Goal: Information Seeking & Learning: Learn about a topic

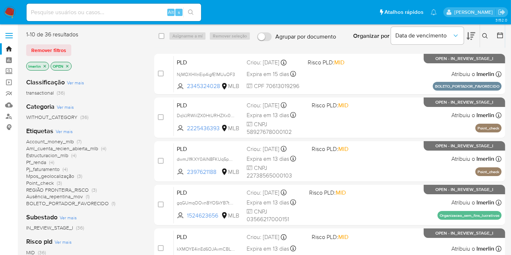
click at [44, 67] on icon "close-filter" at bounding box center [45, 66] width 4 height 4
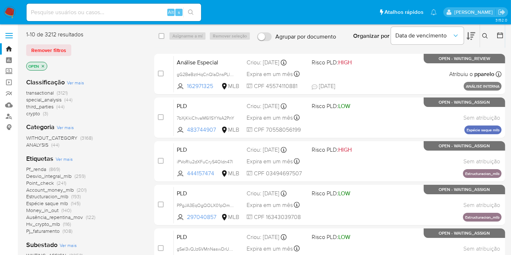
click at [120, 17] on div "Alt s" at bounding box center [114, 12] width 175 height 17
click at [120, 17] on input at bounding box center [114, 12] width 175 height 9
paste input "7VpUl8NWAYzVY4CfsqgWidu8"
type input "7VpUl8NWAYzVY4CfsqgWidu8"
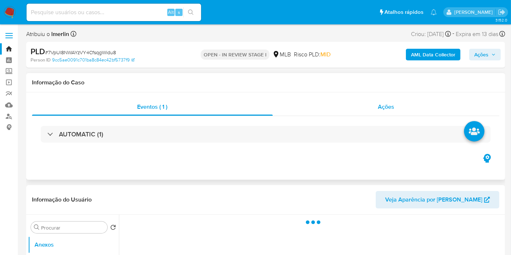
click at [391, 104] on span "Ações" at bounding box center [386, 107] width 16 height 8
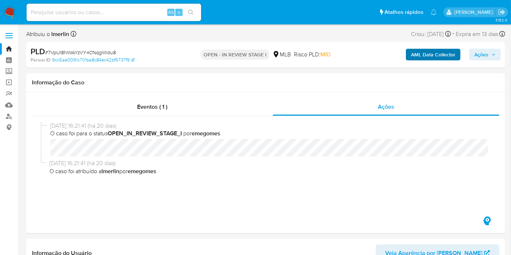
select select "10"
click at [447, 53] on b "AML Data Collector" at bounding box center [433, 55] width 44 height 12
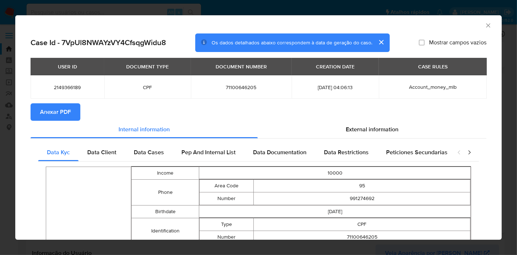
click at [67, 109] on span "Anexar PDF" at bounding box center [55, 112] width 31 height 16
click at [485, 26] on icon "Fechar a janela" at bounding box center [488, 25] width 7 height 7
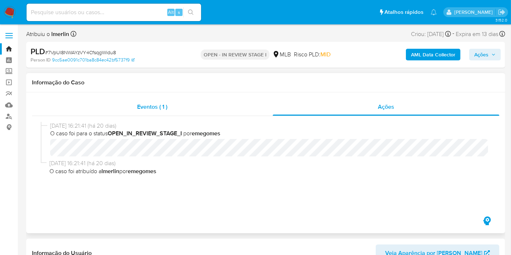
click at [191, 110] on div "Eventos ( 1 )" at bounding box center [152, 106] width 241 height 17
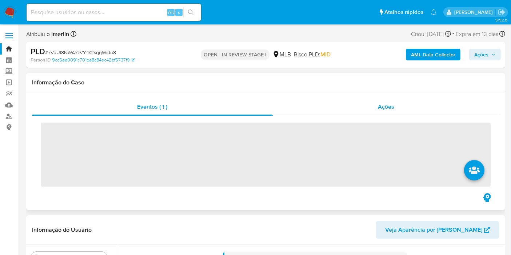
click at [398, 101] on div "Ações" at bounding box center [386, 106] width 227 height 17
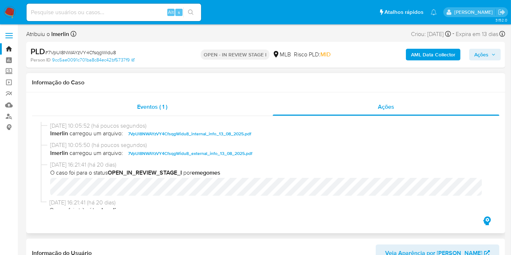
click at [163, 110] on span "Eventos ( 1 )" at bounding box center [152, 107] width 30 height 8
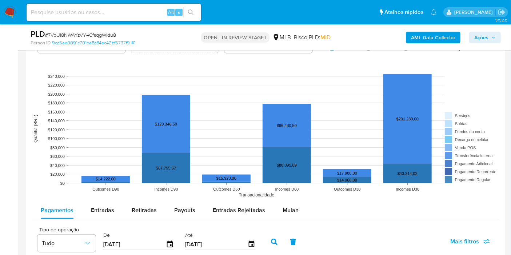
scroll to position [768, 0]
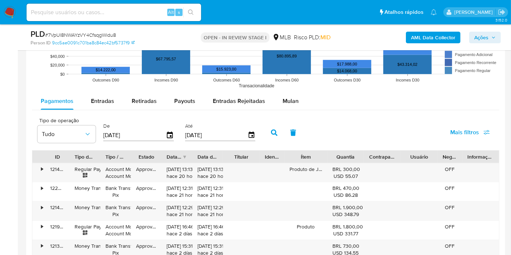
click at [292, 131] on icon "button" at bounding box center [293, 133] width 7 height 7
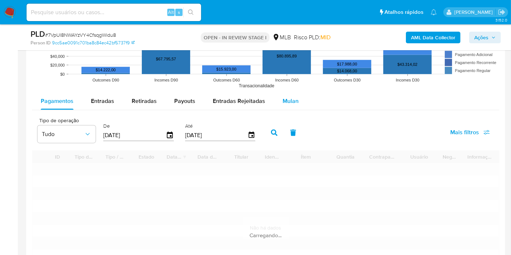
click at [289, 94] on div "Mulan" at bounding box center [291, 100] width 16 height 17
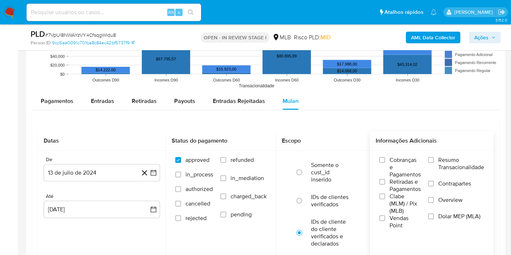
click at [452, 159] on span "Resumo Transacionalidade" at bounding box center [461, 163] width 46 height 15
click at [434, 159] on input "Resumo Transacionalidade" at bounding box center [431, 160] width 6 height 6
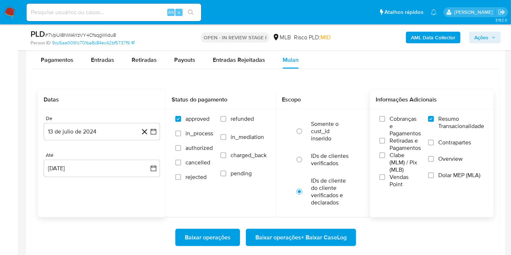
scroll to position [849, 0]
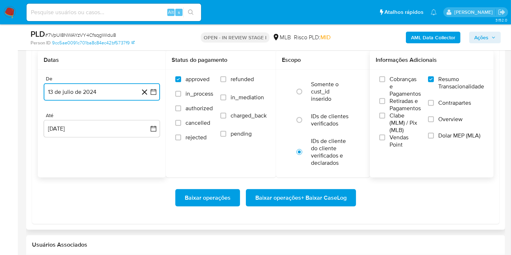
click at [158, 91] on button "13 de julio de 2024" at bounding box center [102, 91] width 116 height 17
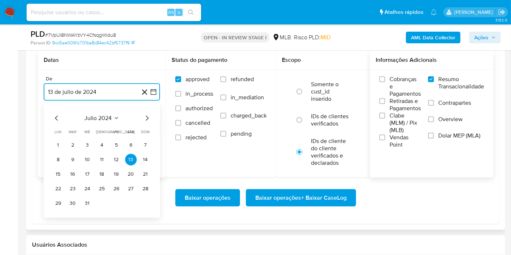
click at [97, 117] on span "julio 2024" at bounding box center [98, 118] width 27 height 7
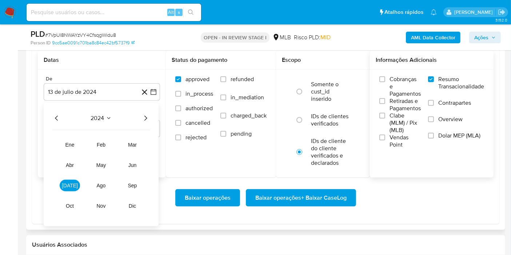
click at [143, 117] on icon "Año siguiente" at bounding box center [145, 118] width 9 height 9
click at [134, 164] on span "jun" at bounding box center [132, 165] width 8 height 6
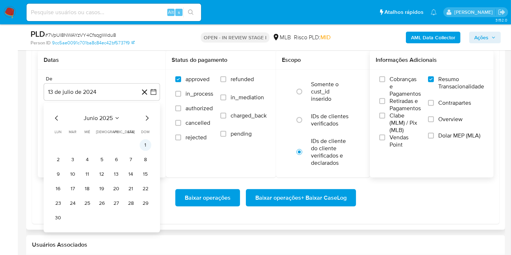
click at [142, 147] on button "1" at bounding box center [146, 145] width 12 height 12
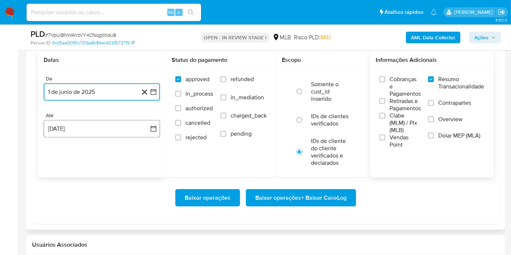
click at [146, 134] on button "13 de agosto de 2025" at bounding box center [102, 128] width 116 height 17
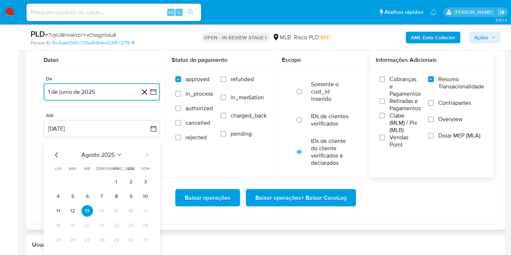
drag, startPoint x: 72, startPoint y: 208, endPoint x: 195, endPoint y: 179, distance: 125.7
click at [72, 208] on button "12" at bounding box center [73, 211] width 12 height 12
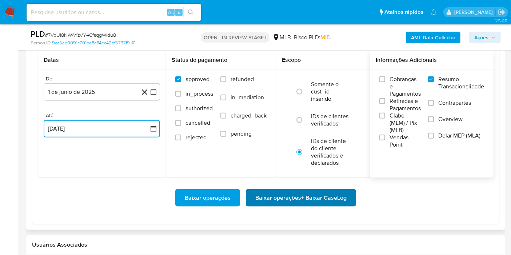
click at [296, 191] on span "Baixar operações + Baixar CaseLog" at bounding box center [300, 198] width 91 height 16
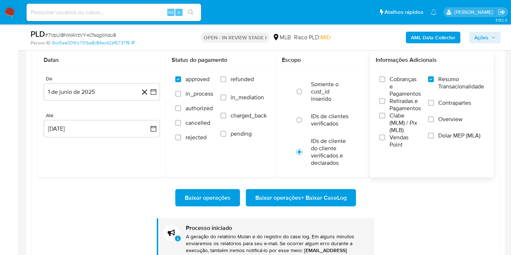
click at [124, 21] on div "Alt s" at bounding box center [114, 12] width 175 height 17
click at [125, 13] on input at bounding box center [114, 12] width 175 height 9
paste input "pQW1ELLV52bLsXD43KpxFFTf"
type input "pQW1ELLV52bLsXD43KpxFFTf"
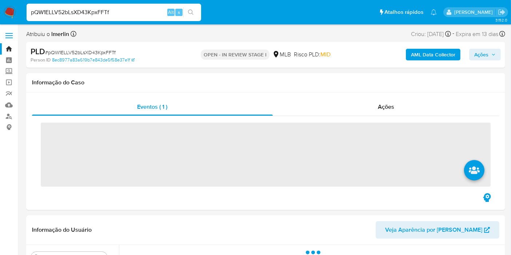
click at [432, 55] on b "AML Data Collector" at bounding box center [433, 55] width 44 height 12
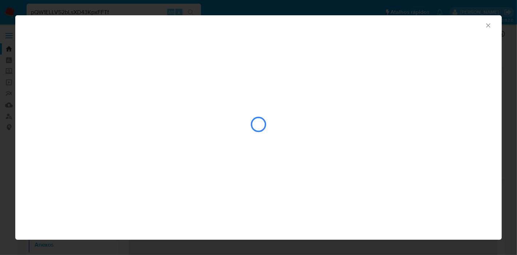
select select "10"
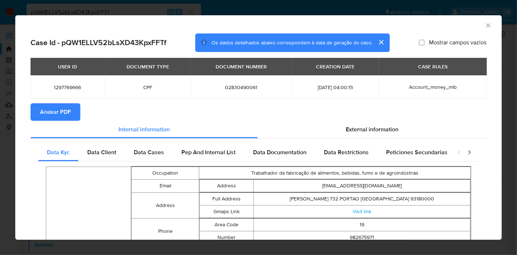
click at [71, 110] on button "Anexar PDF" at bounding box center [56, 111] width 50 height 17
click at [485, 27] on icon "Fechar a janela" at bounding box center [488, 25] width 7 height 7
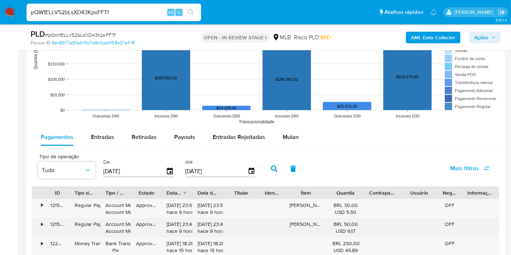
scroll to position [808, 0]
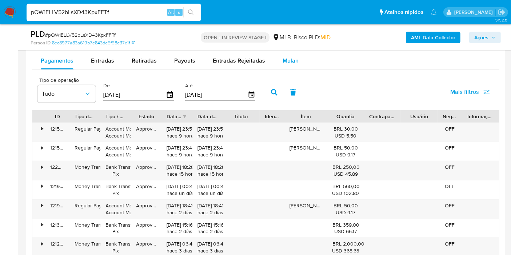
click at [286, 65] on div "Mulan" at bounding box center [291, 60] width 16 height 17
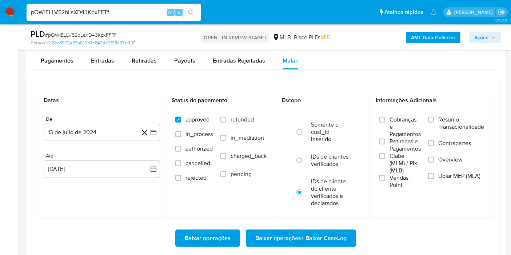
click at [441, 118] on span "Resumo Transacionalidade" at bounding box center [461, 123] width 46 height 15
click at [434, 118] on input "Resumo Transacionalidade" at bounding box center [431, 120] width 6 height 6
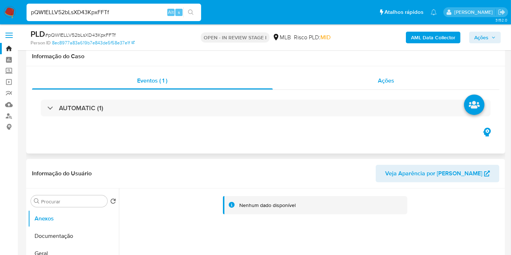
scroll to position [0, 0]
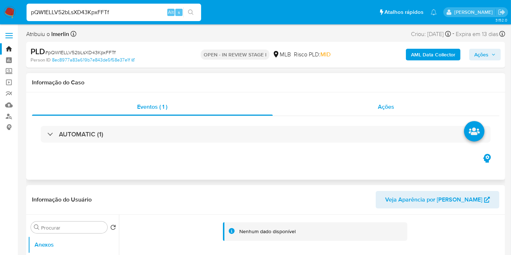
click at [396, 108] on div "Ações" at bounding box center [386, 106] width 227 height 17
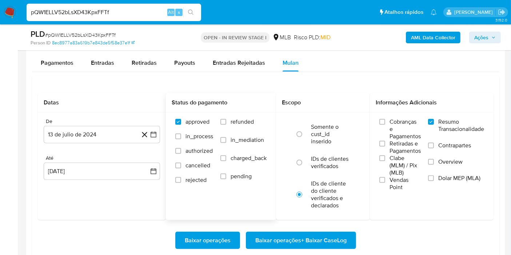
scroll to position [889, 0]
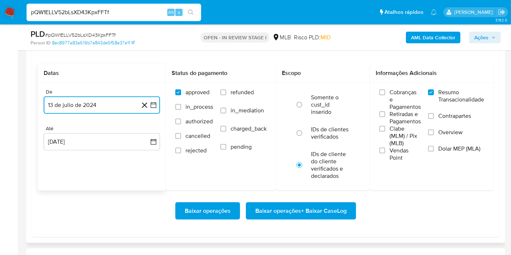
click at [151, 102] on icon "button" at bounding box center [153, 105] width 7 height 7
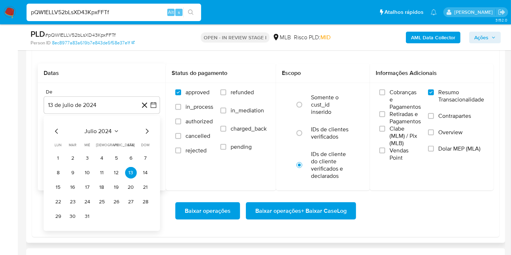
click at [107, 134] on div "julio 2024 julio 2024 lun lunes mar martes mié miércoles jue jueves vie viernes…" at bounding box center [101, 174] width 99 height 95
click at [94, 128] on span "julio 2024" at bounding box center [98, 131] width 27 height 7
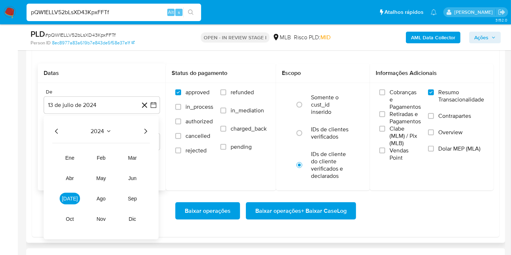
click at [147, 128] on icon "Año siguiente" at bounding box center [145, 131] width 9 height 9
click at [130, 175] on span "jun" at bounding box center [132, 178] width 8 height 6
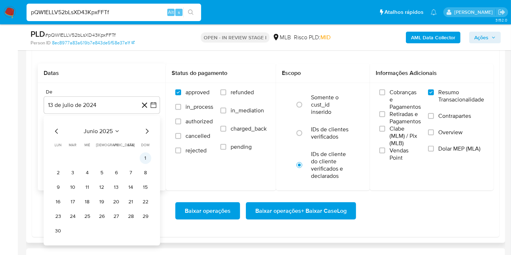
click at [147, 157] on button "1" at bounding box center [146, 158] width 12 height 12
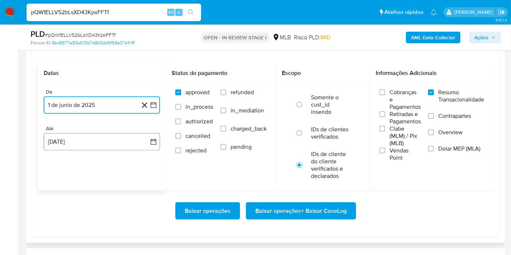
click at [151, 140] on icon "button" at bounding box center [154, 142] width 6 height 6
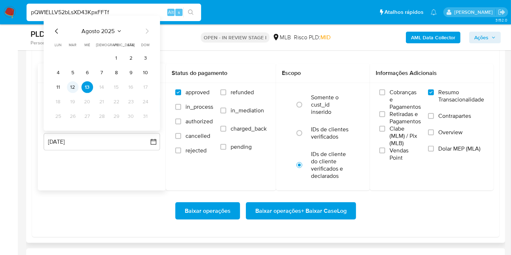
click at [73, 84] on button "12" at bounding box center [73, 88] width 12 height 12
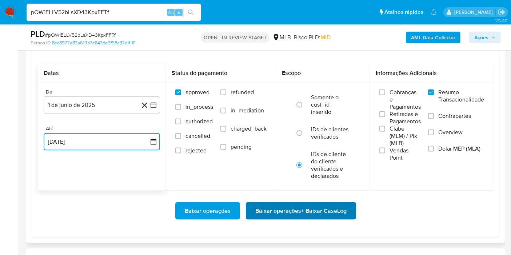
click at [320, 212] on span "Baixar operações + Baixar CaseLog" at bounding box center [300, 211] width 91 height 16
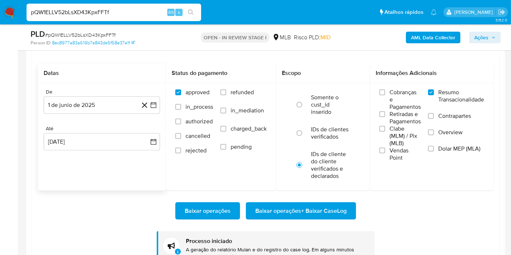
click at [103, 11] on input "pQW1ELLV52bLsXD43KpxFFTf" at bounding box center [114, 12] width 175 height 9
paste input "bnXSdif5gNImPIeukiDK4GNk"
type input "bnXSdif5gNImPIeukiDK4GNk"
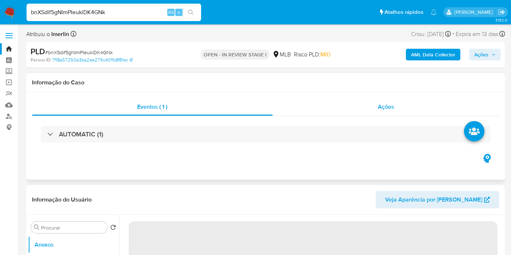
click at [380, 108] on span "Ações" at bounding box center [386, 107] width 16 height 8
select select "10"
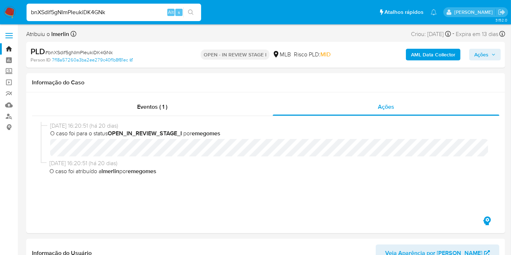
click at [433, 57] on b "AML Data Collector" at bounding box center [433, 55] width 44 height 12
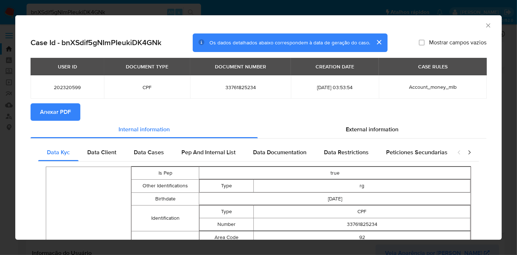
click at [68, 109] on span "Anexar PDF" at bounding box center [55, 112] width 31 height 16
click at [485, 24] on icon "Fechar a janela" at bounding box center [488, 25] width 7 height 7
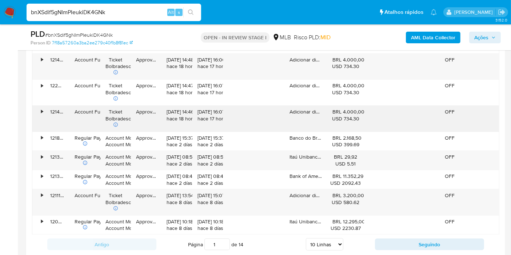
scroll to position [768, 0]
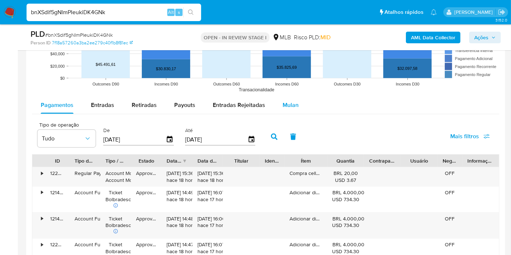
click at [288, 106] on span "Mulan" at bounding box center [291, 105] width 16 height 8
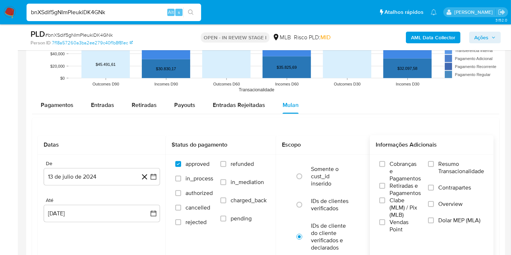
click at [449, 164] on span "Resumo Transacionalidade" at bounding box center [461, 167] width 46 height 15
click at [434, 164] on input "Resumo Transacionalidade" at bounding box center [431, 164] width 6 height 6
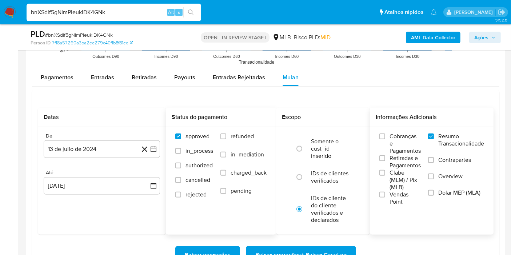
scroll to position [808, 0]
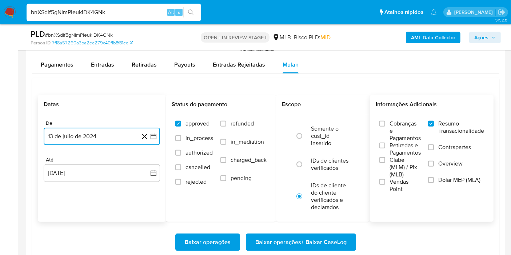
click at [154, 135] on icon "button" at bounding box center [153, 136] width 7 height 7
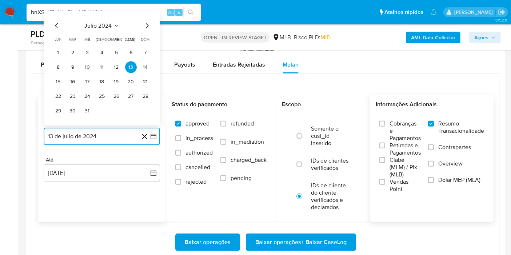
click at [109, 25] on span "julio 2024" at bounding box center [98, 25] width 27 height 7
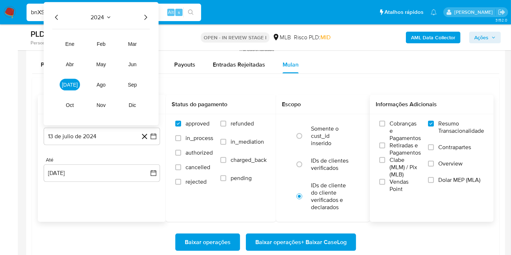
click at [146, 16] on icon "Año siguiente" at bounding box center [145, 17] width 9 height 9
click at [134, 60] on button "jun" at bounding box center [132, 65] width 20 height 12
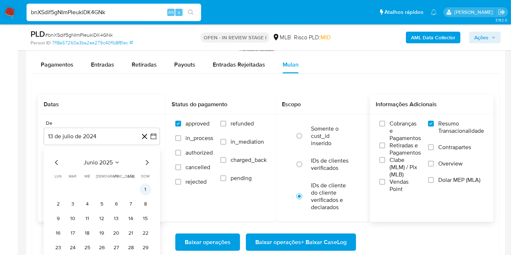
click at [143, 190] on button "1" at bounding box center [146, 190] width 12 height 12
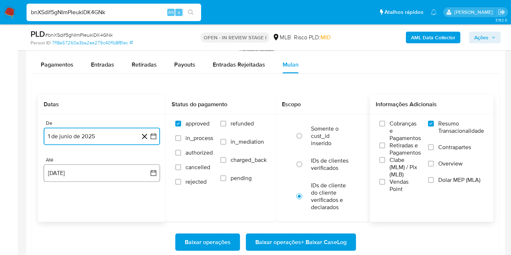
click at [147, 166] on button "13 de agosto de 2025" at bounding box center [102, 172] width 116 height 17
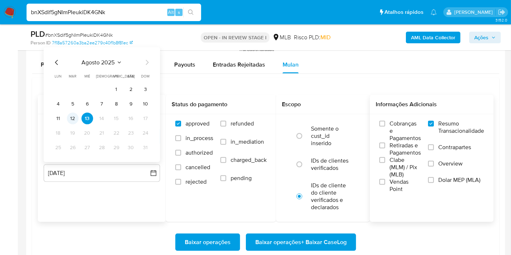
click at [72, 120] on button "12" at bounding box center [73, 119] width 12 height 12
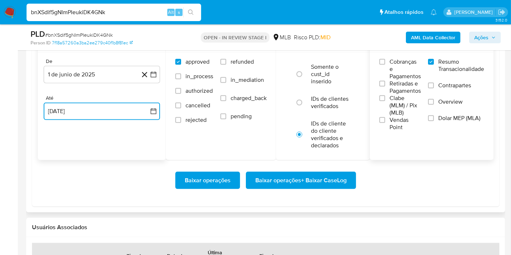
scroll to position [889, 0]
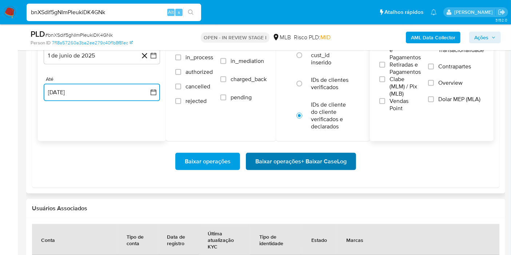
click at [292, 162] on span "Baixar operações + Baixar CaseLog" at bounding box center [300, 162] width 91 height 16
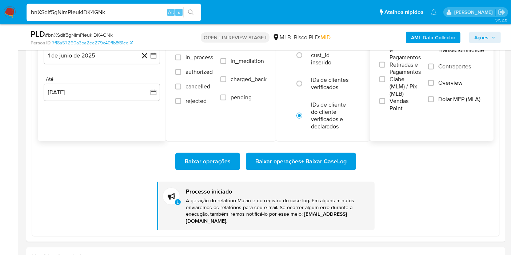
click at [107, 11] on input "bnXSdif5gNImPIeukiDK4GNk" at bounding box center [114, 12] width 175 height 9
paste input "0JXvKZaARPLXStXjWOkUBD3T"
type input "0JXvKZaARPLXStXjWOkUBD3T"
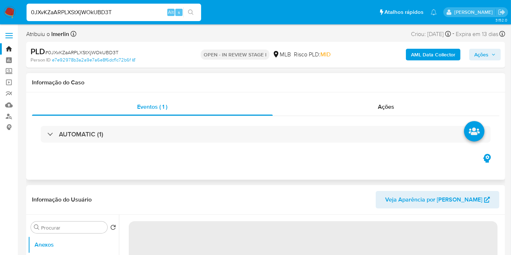
select select "10"
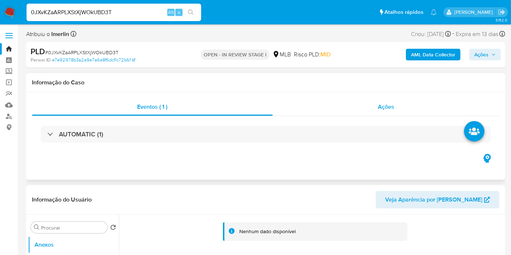
click at [417, 104] on div "Ações" at bounding box center [386, 106] width 227 height 17
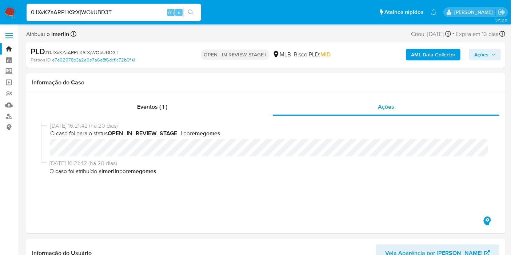
click at [433, 55] on b "AML Data Collector" at bounding box center [433, 55] width 44 height 12
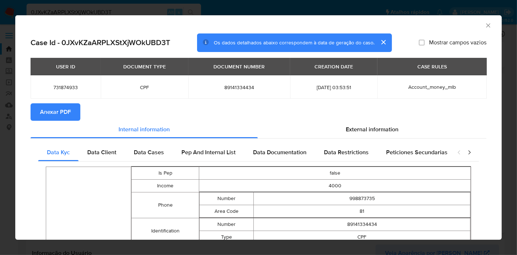
click at [48, 114] on span "Anexar PDF" at bounding box center [55, 112] width 31 height 16
click at [486, 27] on div "AML Data Collector" at bounding box center [258, 24] width 487 height 18
click at [485, 28] on icon "Fechar a janela" at bounding box center [488, 25] width 7 height 7
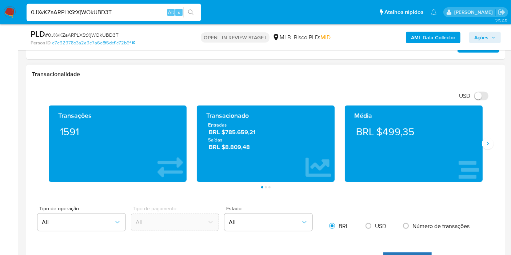
scroll to position [728, 0]
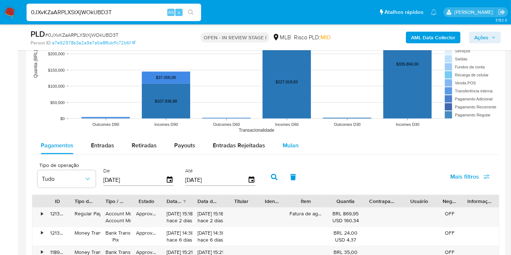
click at [296, 143] on button "Mulan" at bounding box center [290, 145] width 33 height 17
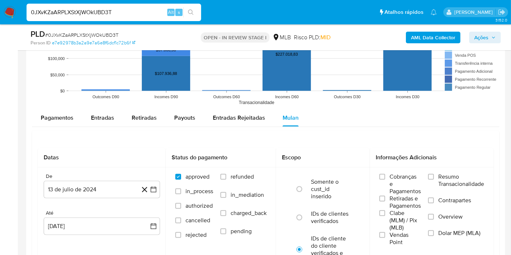
scroll to position [768, 0]
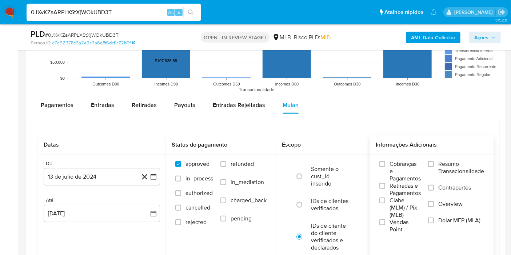
click at [443, 164] on span "Resumo Transacionalidade" at bounding box center [461, 167] width 46 height 15
click at [434, 164] on input "Resumo Transacionalidade" at bounding box center [431, 164] width 6 height 6
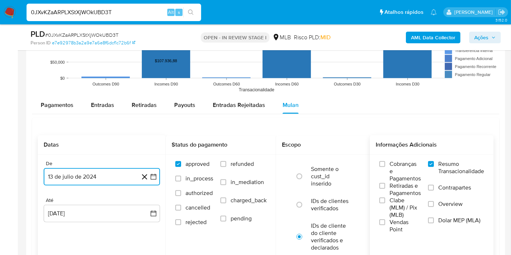
click at [150, 177] on icon "button" at bounding box center [153, 176] width 7 height 7
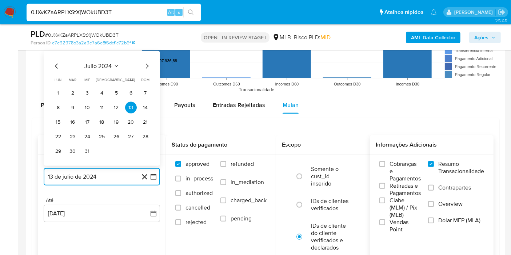
click at [104, 65] on span "julio 2024" at bounding box center [98, 66] width 27 height 7
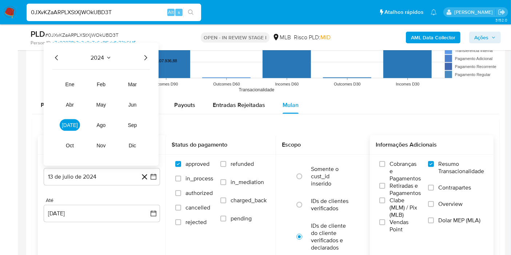
click at [148, 55] on icon "Año siguiente" at bounding box center [145, 57] width 9 height 9
click at [136, 107] on button "jun" at bounding box center [132, 105] width 20 height 12
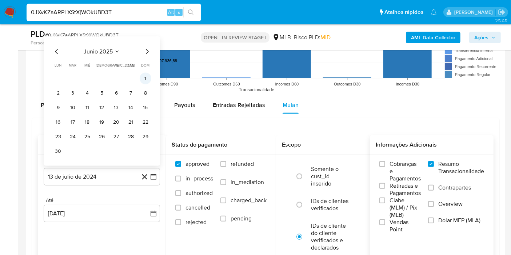
click at [143, 77] on button "1" at bounding box center [146, 79] width 12 height 12
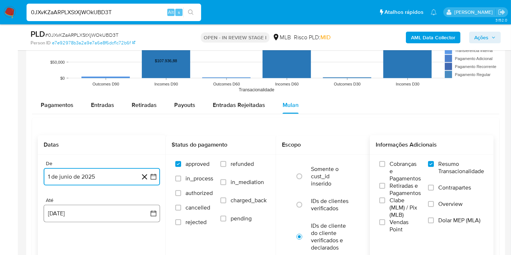
click at [146, 218] on button "13 de agosto de 2025" at bounding box center [102, 213] width 116 height 17
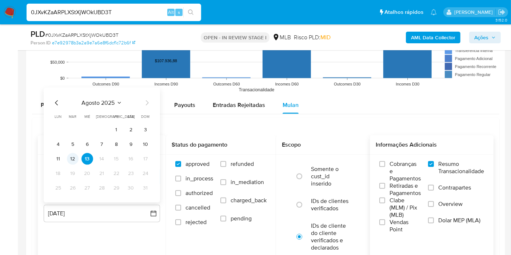
click at [67, 160] on button "12" at bounding box center [73, 159] width 12 height 12
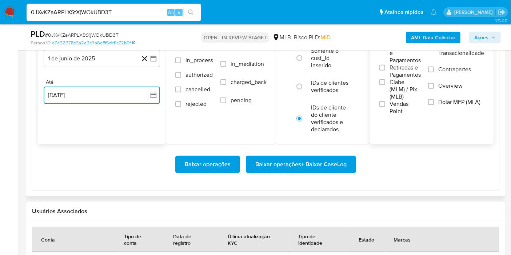
scroll to position [889, 0]
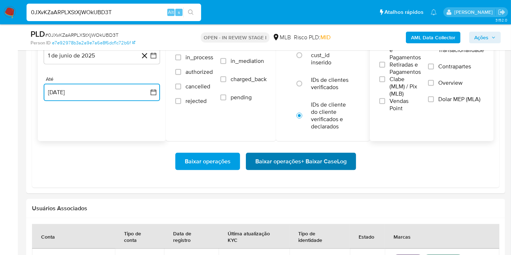
click at [330, 166] on span "Baixar operações + Baixar CaseLog" at bounding box center [300, 162] width 91 height 16
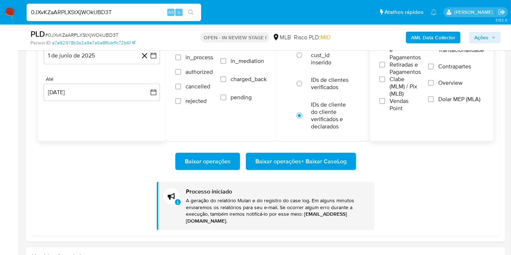
click at [156, 13] on input "0JXvKZaARPLXStXjWOkUBD3T" at bounding box center [114, 12] width 175 height 9
paste input "CnxYHyjQIMhuEfAFr2Wmvr4u"
type input "CnxYHyjQIMhuEfAFr2Wmvr4u"
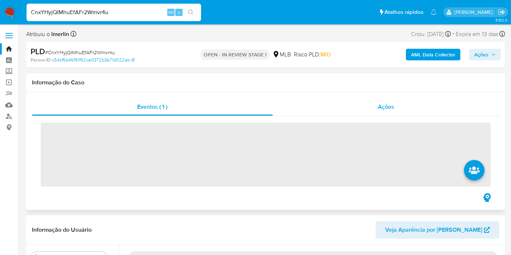
select select "10"
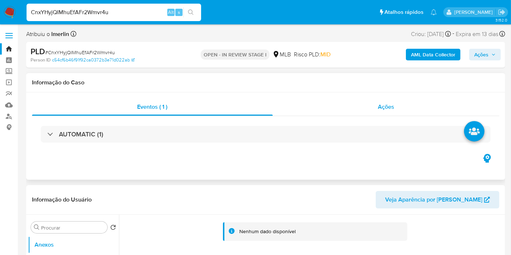
click at [386, 109] on span "Ações" at bounding box center [386, 107] width 16 height 8
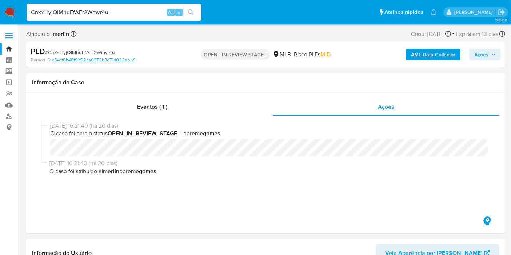
click at [428, 60] on b "AML Data Collector" at bounding box center [433, 55] width 44 height 12
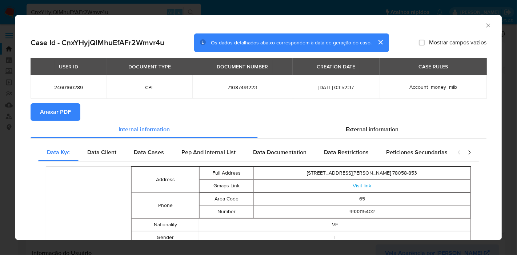
click at [48, 115] on span "Anexar PDF" at bounding box center [55, 112] width 31 height 16
click at [485, 25] on icon "Fechar a janela" at bounding box center [488, 25] width 7 height 7
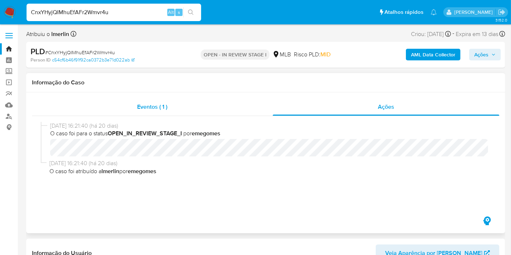
click at [232, 111] on div "Eventos ( 1 )" at bounding box center [152, 106] width 241 height 17
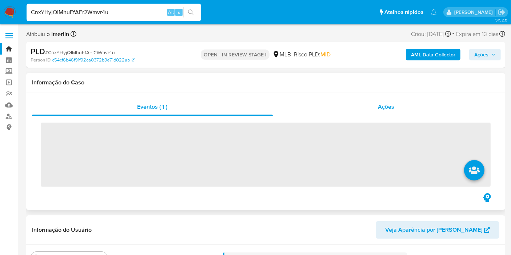
click at [400, 111] on div "Ações" at bounding box center [386, 106] width 227 height 17
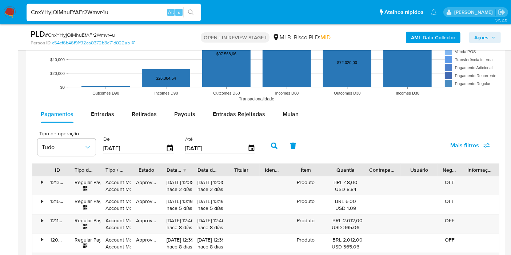
drag, startPoint x: 283, startPoint y: 107, endPoint x: 294, endPoint y: 103, distance: 11.4
click at [283, 107] on div "Mulan" at bounding box center [291, 114] width 16 height 17
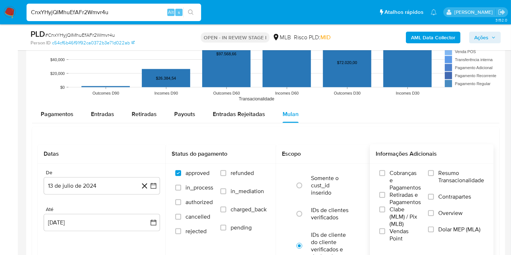
click at [453, 176] on span "Resumo Transacionalidade" at bounding box center [461, 177] width 46 height 15
click at [434, 176] on input "Resumo Transacionalidade" at bounding box center [431, 173] width 6 height 6
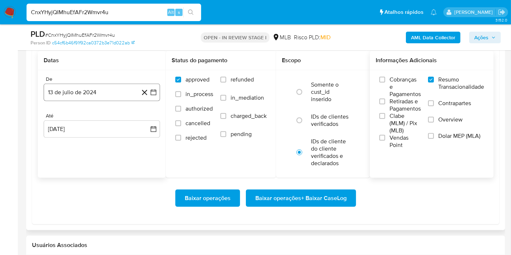
scroll to position [889, 0]
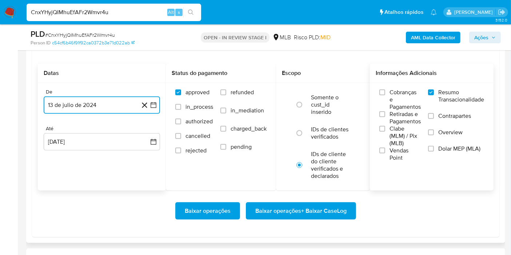
click at [156, 111] on button "13 de julio de 2024" at bounding box center [102, 104] width 116 height 17
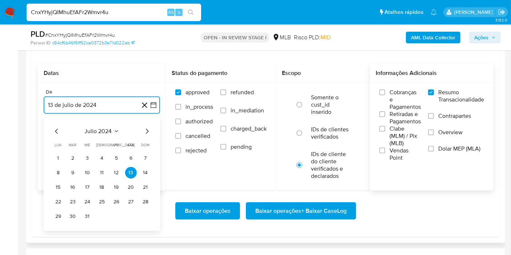
click at [101, 134] on span "julio 2024" at bounding box center [98, 131] width 27 height 7
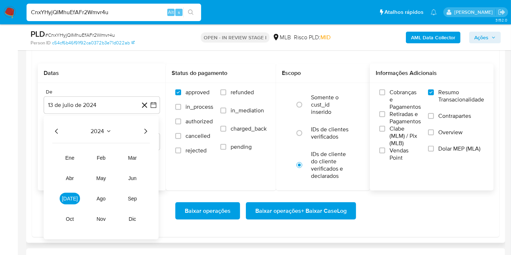
click at [147, 129] on icon "Año siguiente" at bounding box center [145, 131] width 9 height 9
click at [135, 175] on span "jun" at bounding box center [132, 178] width 8 height 6
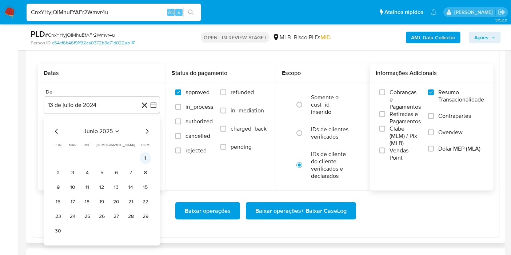
click at [144, 161] on button "1" at bounding box center [146, 158] width 12 height 12
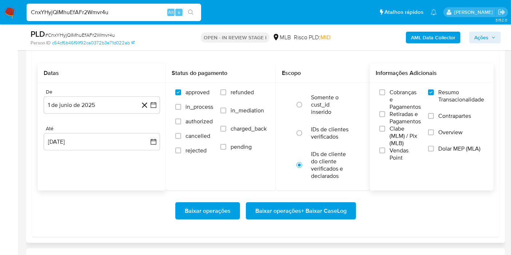
click at [146, 129] on div "Até" at bounding box center [102, 129] width 116 height 7
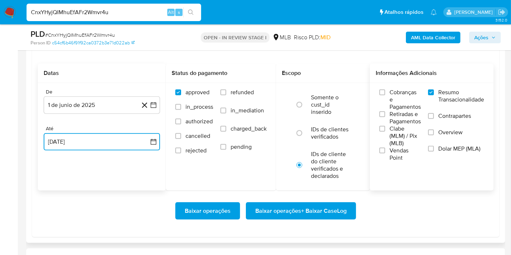
click at [143, 140] on button "13 de agosto de 2025" at bounding box center [102, 141] width 116 height 17
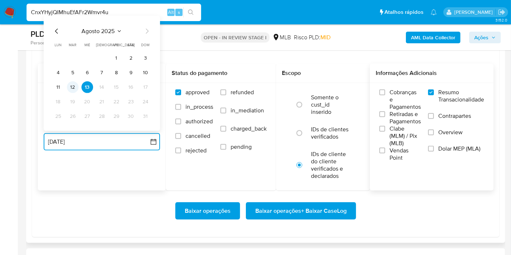
click at [76, 84] on button "12" at bounding box center [73, 88] width 12 height 12
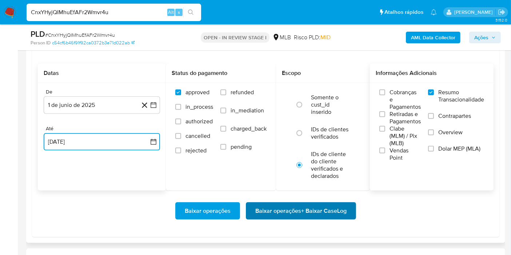
click at [310, 203] on span "Baixar operações + Baixar CaseLog" at bounding box center [300, 211] width 91 height 16
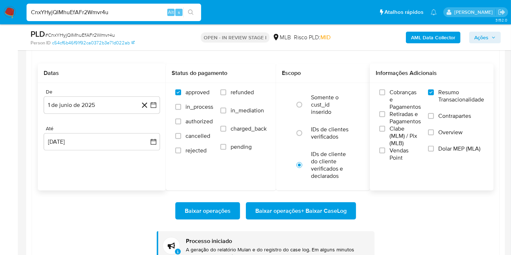
click at [125, 12] on input "CnxYHyjQIMhuEfAFr2Wmvr4u" at bounding box center [114, 12] width 175 height 9
paste input "hh6QojWDIMr0q7J5Pgdwk3R7"
type input "hh6QojWDIMr0q7J5Pgdwk3R7"
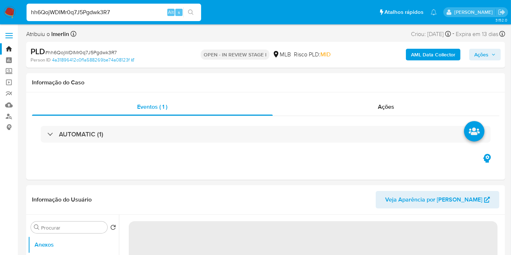
select select "10"
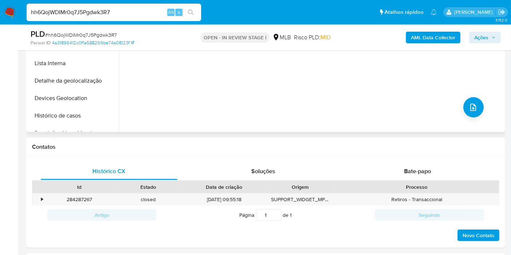
scroll to position [242, 0]
click at [415, 41] on b "AML Data Collector" at bounding box center [433, 38] width 44 height 12
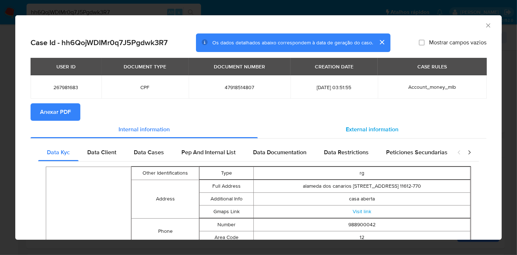
click at [370, 128] on span "External information" at bounding box center [372, 129] width 53 height 8
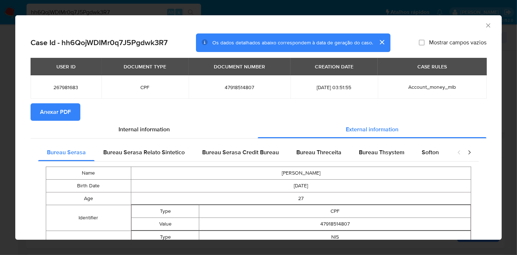
click at [47, 114] on span "Anexar PDF" at bounding box center [55, 112] width 31 height 16
click at [486, 25] on icon "Fechar a janela" at bounding box center [488, 25] width 4 height 4
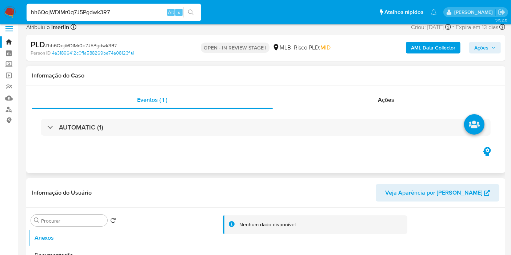
scroll to position [0, 0]
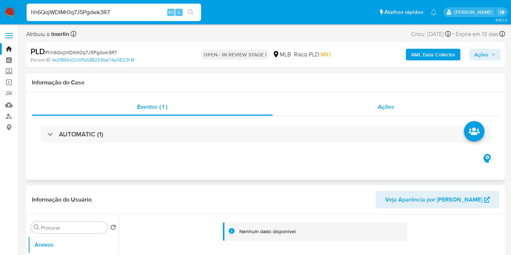
click at [358, 112] on div "Ações" at bounding box center [386, 106] width 227 height 17
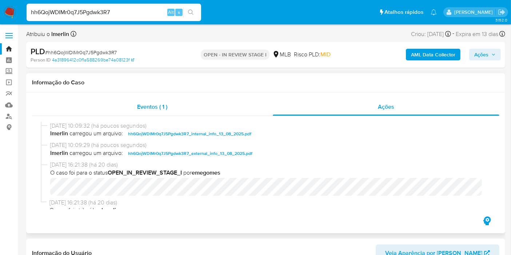
click at [163, 98] on div "Eventos ( 1 )" at bounding box center [152, 106] width 241 height 17
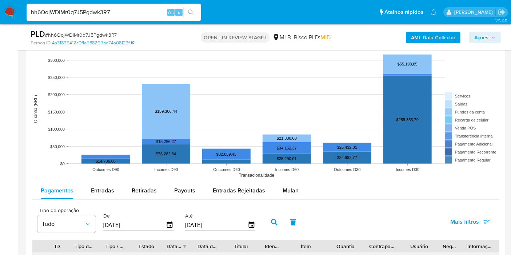
scroll to position [728, 0]
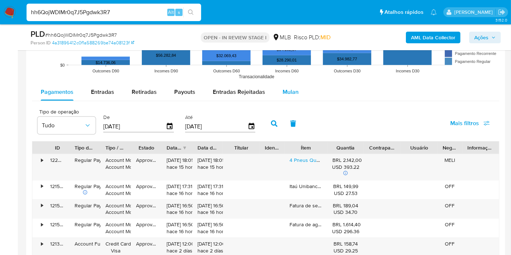
click at [286, 94] on span "Mulan" at bounding box center [291, 92] width 16 height 8
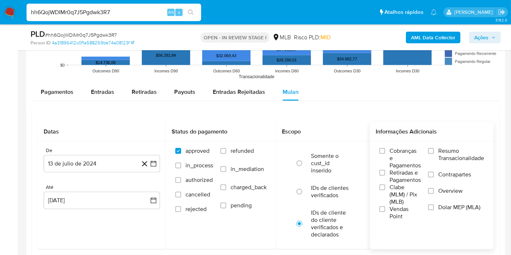
click at [465, 161] on span "Resumo Transacionalidade" at bounding box center [461, 154] width 46 height 15
click at [434, 154] on input "Resumo Transacionalidade" at bounding box center [431, 151] width 6 height 6
click at [154, 164] on icon "button" at bounding box center [153, 163] width 7 height 7
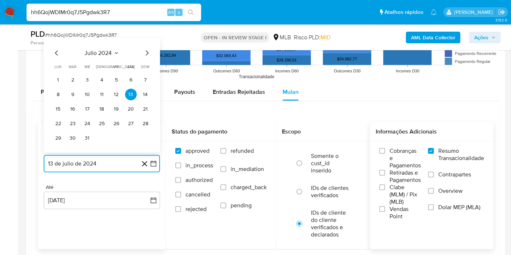
click at [111, 50] on span "julio 2024" at bounding box center [98, 52] width 27 height 7
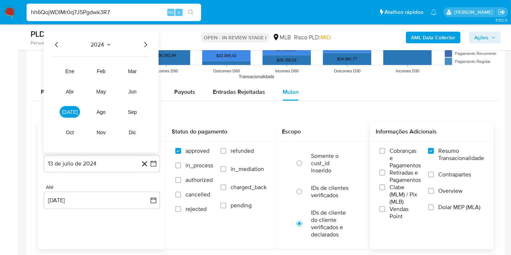
click at [144, 43] on icon "Año siguiente" at bounding box center [145, 44] width 9 height 9
click at [134, 91] on span "jun" at bounding box center [132, 92] width 8 height 6
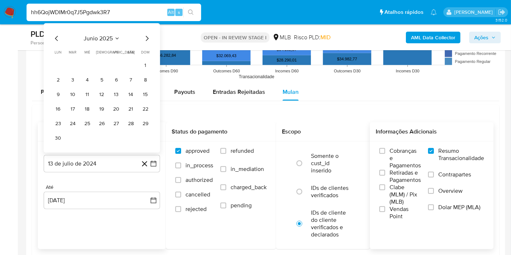
click at [147, 62] on button "1" at bounding box center [146, 66] width 12 height 12
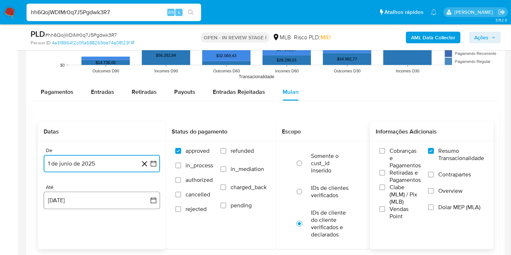
click at [146, 203] on button "13 de agosto de 2025" at bounding box center [102, 200] width 116 height 17
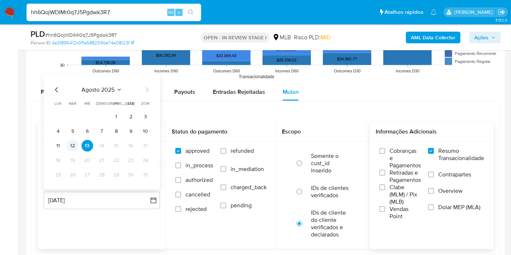
click at [73, 142] on button "12" at bounding box center [73, 146] width 12 height 12
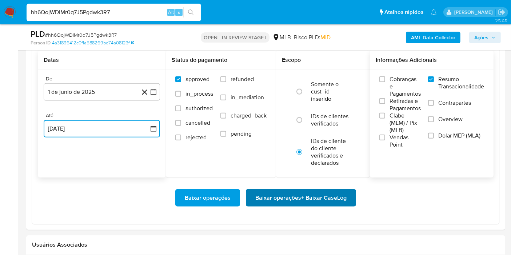
scroll to position [849, 0]
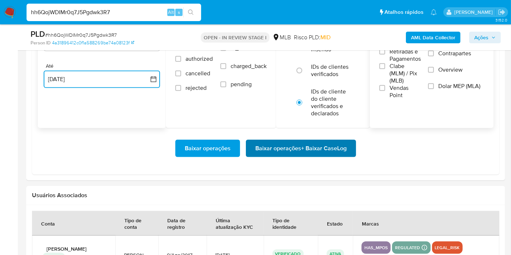
click at [310, 150] on span "Baixar operações + Baixar CaseLog" at bounding box center [300, 148] width 91 height 16
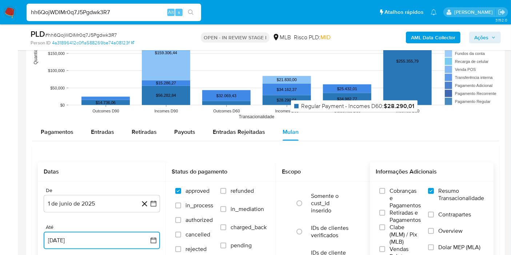
scroll to position [687, 0]
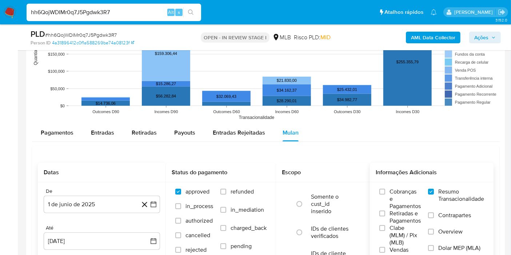
click at [150, 12] on input "hh6QojWDIMr0q7J5Pgdwk3R7" at bounding box center [114, 12] width 175 height 9
paste input "7VpUl8NWAYzVY4CfsqgWidu8"
type input "7VpUl8NWAYzVY4CfsqgWidu8"
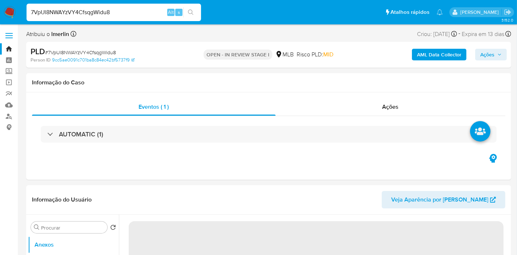
select select "10"
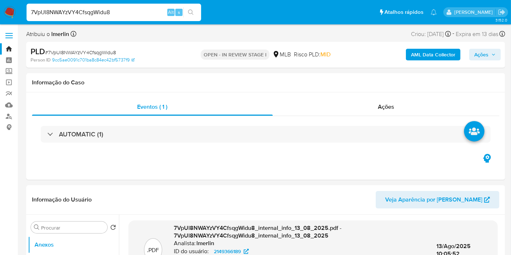
click at [135, 12] on input "7VpUl8NWAYzVY4CfsqgWidu8" at bounding box center [114, 12] width 175 height 9
paste input "95408122"
type input "95408122"
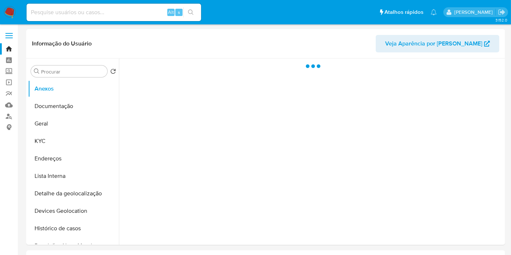
select select "10"
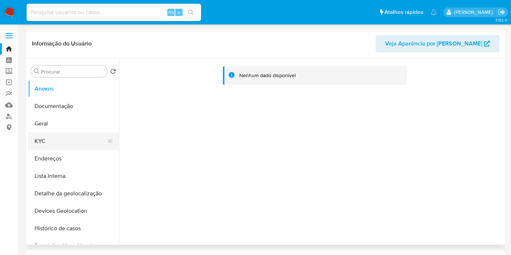
click at [59, 140] on button "KYC" at bounding box center [70, 140] width 85 height 17
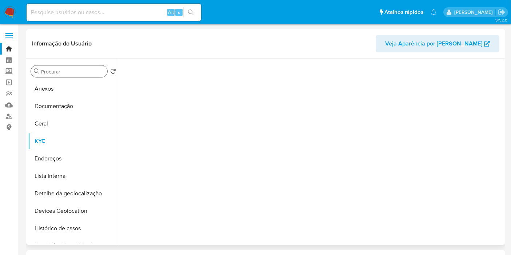
click at [79, 73] on input "Procurar" at bounding box center [72, 71] width 63 height 7
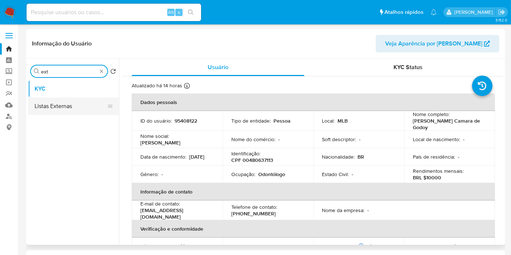
type input "ext"
click at [88, 104] on button "Listas Externas" at bounding box center [70, 106] width 85 height 17
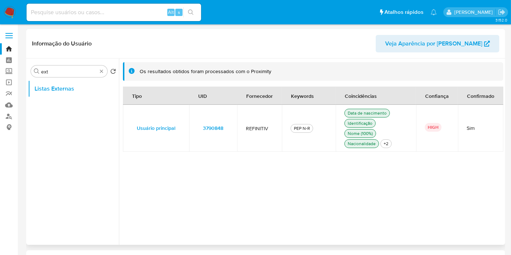
click at [232, 122] on td "3790848" at bounding box center [213, 128] width 48 height 47
click at [102, 74] on div "Procurar ext" at bounding box center [69, 71] width 76 height 12
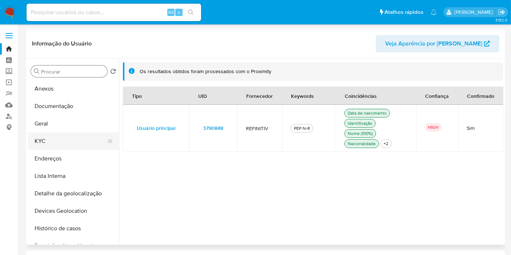
click at [79, 140] on button "KYC" at bounding box center [70, 140] width 85 height 17
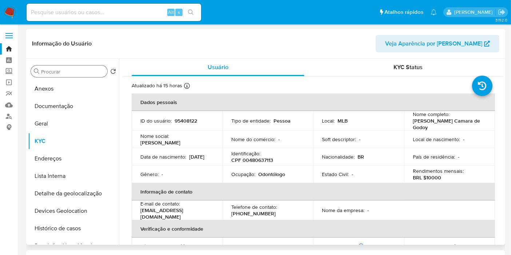
click at [429, 176] on p "BRL $10000" at bounding box center [427, 177] width 28 height 7
copy p "10000"
click at [262, 162] on p "CPF 00480637113" at bounding box center [252, 160] width 42 height 7
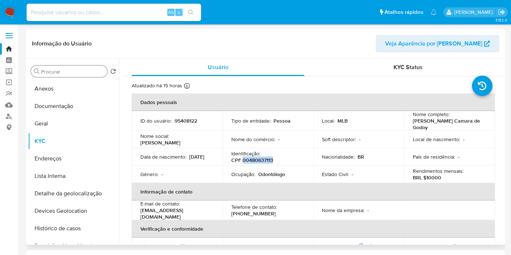
copy p "00480637113"
click at [124, 12] on input at bounding box center [114, 12] width 175 height 9
paste input "747763535"
type input "747763535"
click at [110, 16] on input "747763535" at bounding box center [114, 12] width 175 height 9
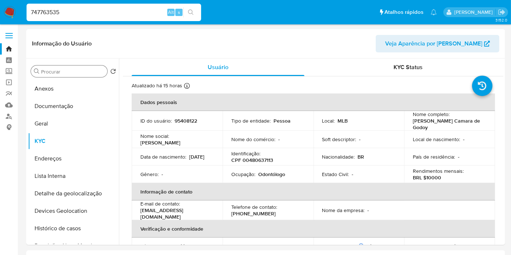
click at [110, 16] on input "747763535" at bounding box center [114, 12] width 175 height 9
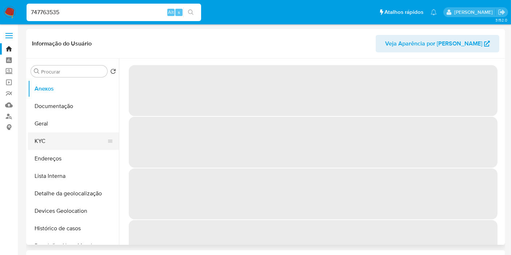
click at [77, 142] on button "KYC" at bounding box center [70, 140] width 85 height 17
select select "10"
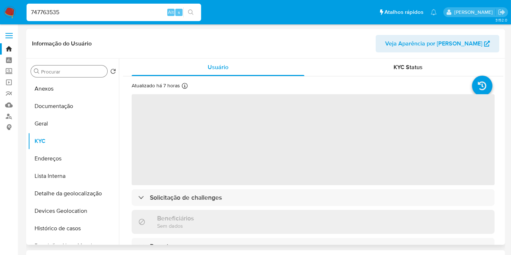
click at [84, 73] on input "Procurar" at bounding box center [72, 71] width 63 height 7
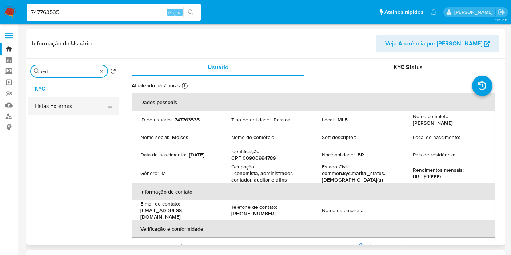
type input "ext"
click at [79, 104] on button "Listas Externas" at bounding box center [70, 106] width 85 height 17
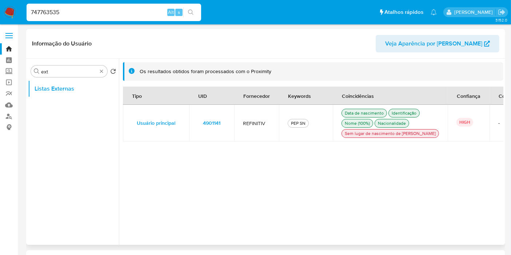
click at [232, 127] on td "4901141" at bounding box center [211, 123] width 45 height 37
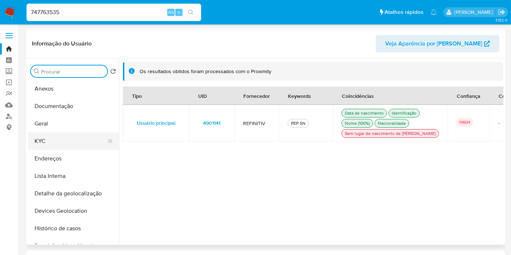
click at [49, 147] on button "KYC" at bounding box center [70, 140] width 85 height 17
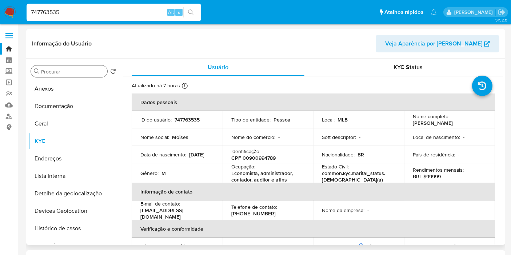
click at [254, 160] on p "CPF 00900994789" at bounding box center [253, 158] width 44 height 7
copy p "00900994789"
click at [134, 12] on input "747763535" at bounding box center [114, 12] width 175 height 9
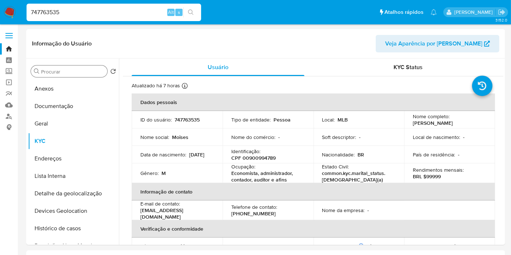
paste input "VpUl8NWAYzVY4CfsqgWidu8"
type input "7VpUl8NWAYzVY4CfsqgWidu8"
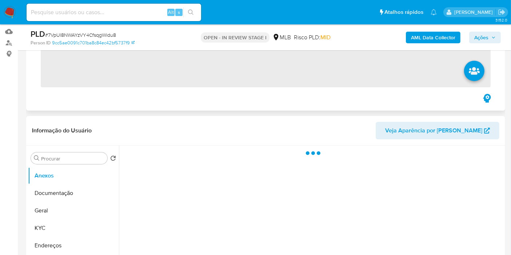
scroll to position [81, 0]
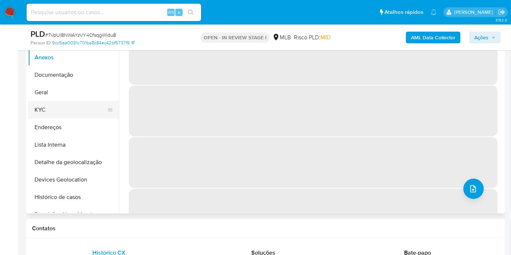
click at [70, 112] on button "KYC" at bounding box center [70, 109] width 85 height 17
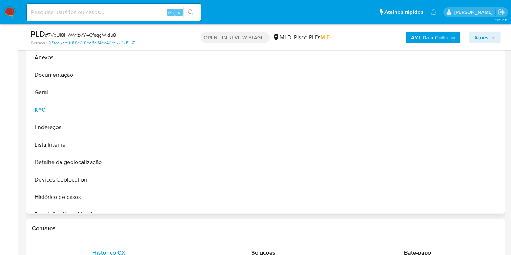
select select "10"
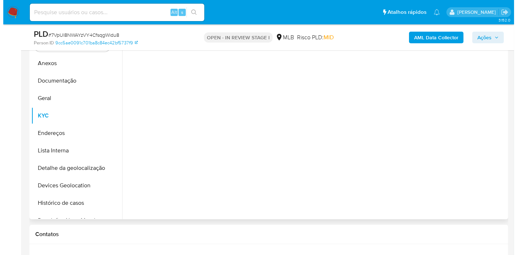
scroll to position [121, 0]
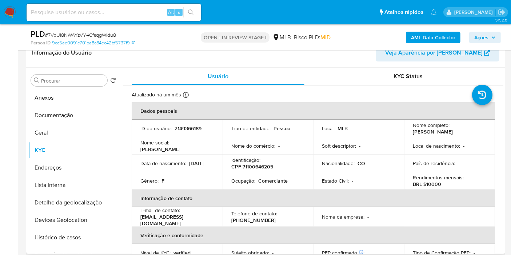
click at [267, 163] on p "CPF 71100646205" at bounding box center [252, 166] width 42 height 7
copy p "71100646205"
click at [79, 238] on button "Histórico de casos" at bounding box center [70, 237] width 85 height 17
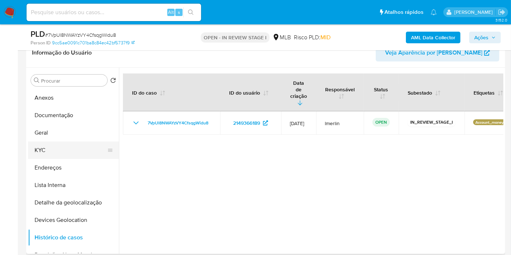
click at [63, 152] on button "KYC" at bounding box center [70, 150] width 85 height 17
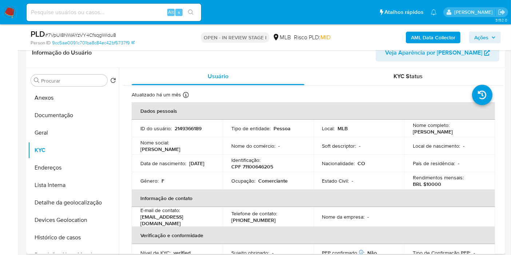
click at [263, 180] on p "Comerciante" at bounding box center [272, 181] width 29 height 7
copy p "Comerciante"
click at [438, 38] on b "AML Data Collector" at bounding box center [433, 38] width 44 height 12
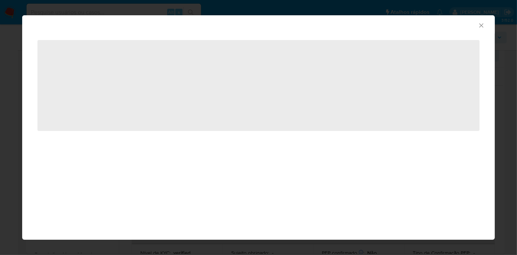
click at [480, 23] on icon "Fechar a janela" at bounding box center [481, 25] width 7 height 7
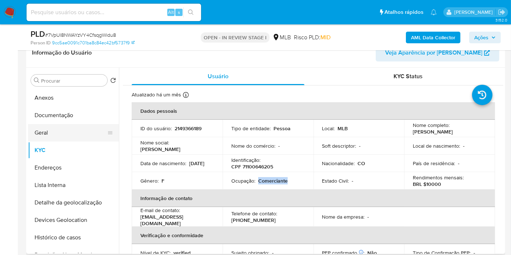
click at [72, 125] on button "Geral" at bounding box center [70, 132] width 85 height 17
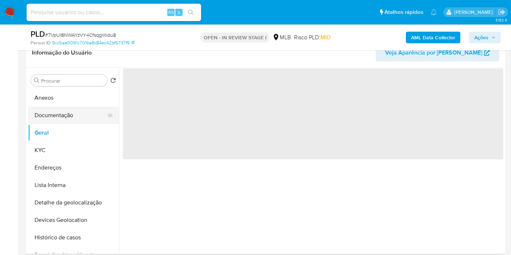
click at [73, 110] on button "Documentação" at bounding box center [70, 115] width 85 height 17
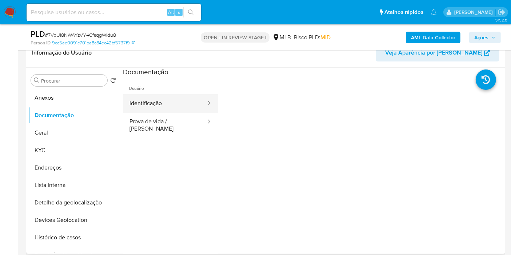
click at [174, 106] on button "Identificação" at bounding box center [165, 103] width 84 height 19
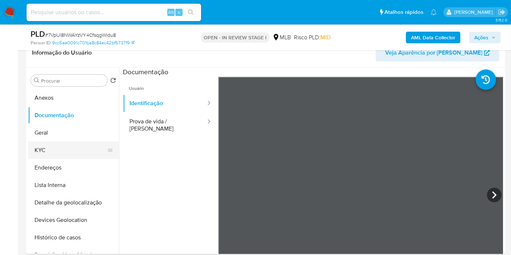
click at [39, 152] on button "KYC" at bounding box center [70, 150] width 85 height 17
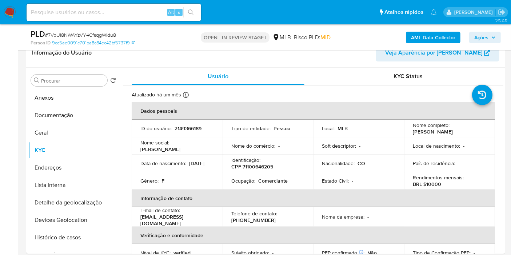
click at [424, 37] on b "AML Data Collector" at bounding box center [433, 38] width 44 height 12
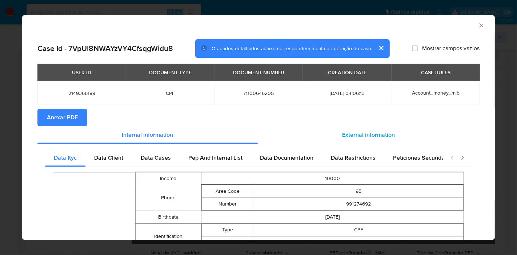
click at [347, 135] on span "External information" at bounding box center [369, 135] width 53 height 8
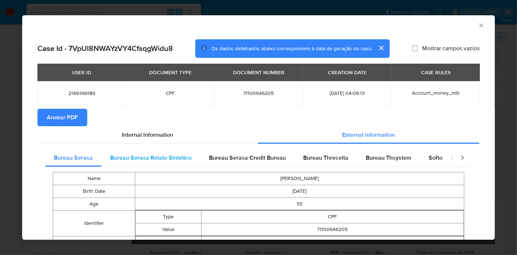
click at [144, 154] on span "Bureau Serasa Relato Sintetico" at bounding box center [151, 158] width 82 height 8
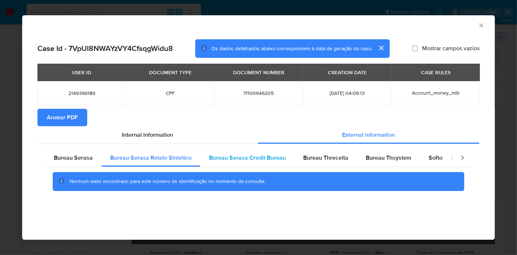
click at [209, 150] on div "Bureau Serasa Credit Bureau" at bounding box center [247, 157] width 94 height 17
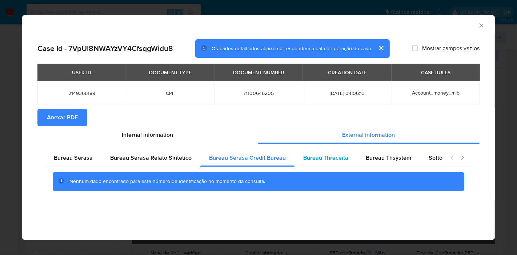
click at [318, 156] on span "Bureau Threceita" at bounding box center [325, 158] width 45 height 8
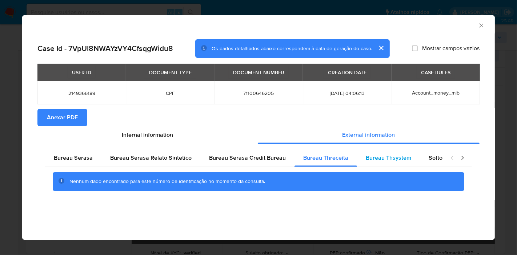
click at [403, 160] on span "Bureau Thsystem" at bounding box center [388, 158] width 45 height 8
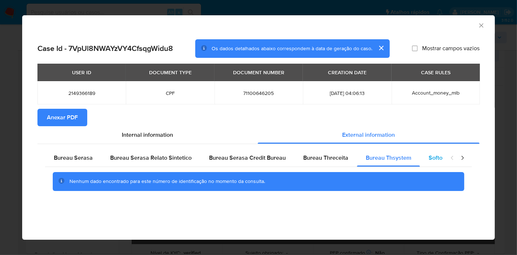
click at [439, 154] on span "Softon" at bounding box center [437, 158] width 17 height 8
click at [55, 161] on span "Bureau Serasa" at bounding box center [73, 158] width 39 height 8
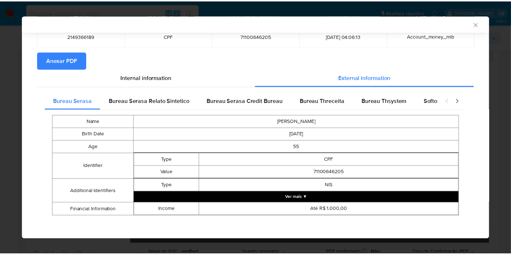
scroll to position [57, 0]
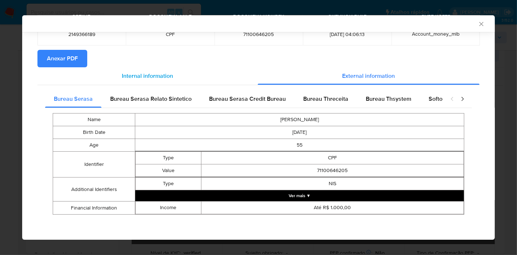
click at [172, 78] on div "Internal information" at bounding box center [147, 75] width 220 height 17
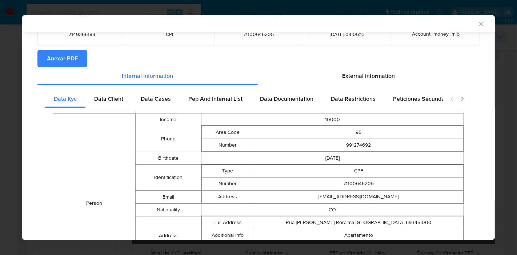
click at [478, 26] on icon "Fechar a janela" at bounding box center [481, 23] width 7 height 7
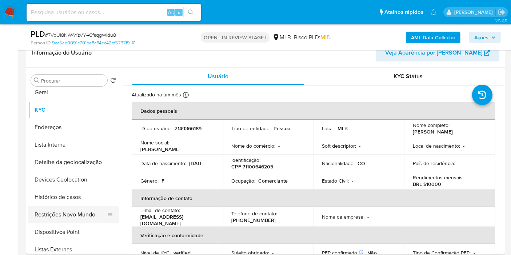
click at [72, 216] on button "Restrições Novo Mundo" at bounding box center [70, 214] width 85 height 17
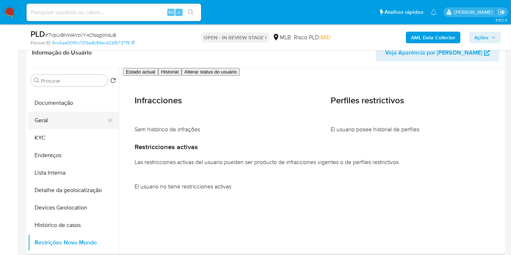
scroll to position [0, 0]
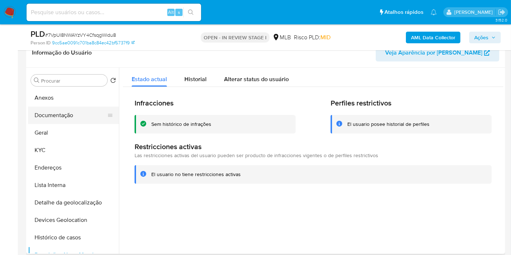
click at [63, 112] on button "Documentação" at bounding box center [70, 115] width 85 height 17
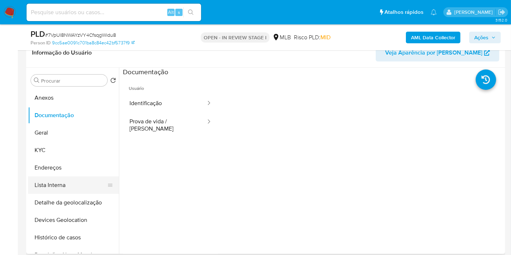
click at [46, 176] on button "Lista Interna" at bounding box center [70, 184] width 85 height 17
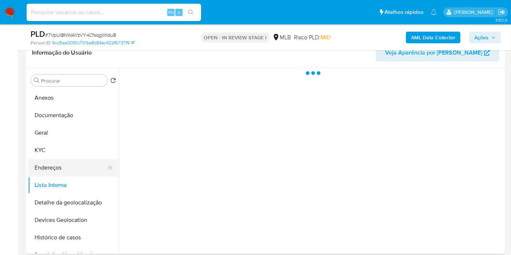
click at [47, 168] on button "Endereços" at bounding box center [70, 167] width 85 height 17
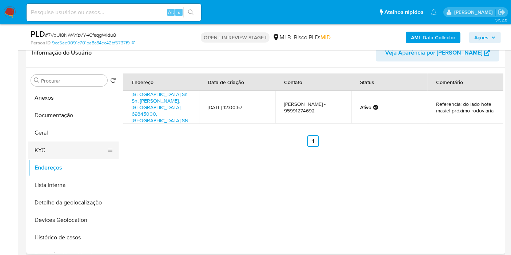
click at [80, 143] on button "KYC" at bounding box center [70, 150] width 85 height 17
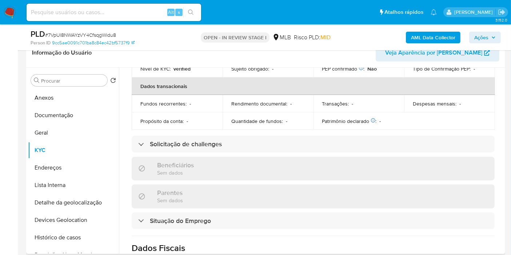
scroll to position [323, 0]
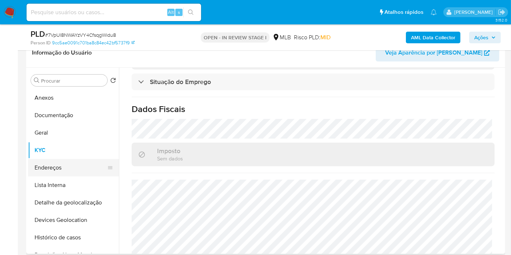
click at [67, 163] on button "Endereços" at bounding box center [70, 167] width 85 height 17
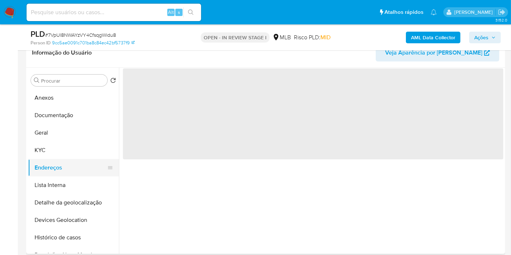
scroll to position [0, 0]
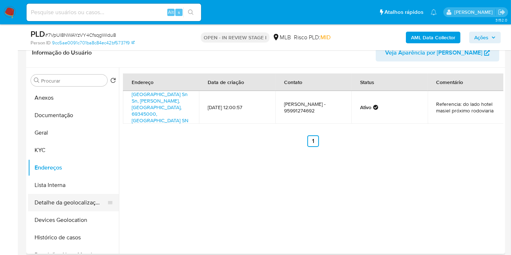
click at [73, 198] on button "Detalhe da geolocalização" at bounding box center [70, 202] width 85 height 17
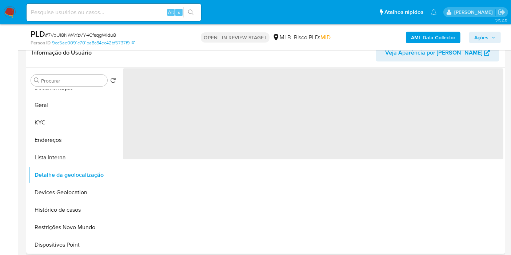
scroll to position [40, 0]
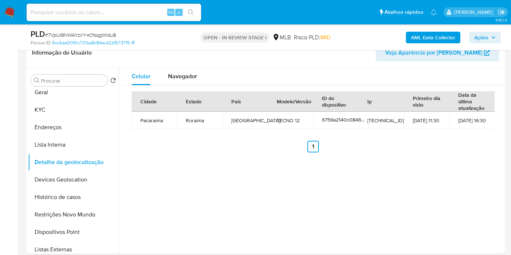
drag, startPoint x: 198, startPoint y: 72, endPoint x: 252, endPoint y: 83, distance: 54.5
click at [198, 72] on button "Navegador" at bounding box center [182, 76] width 47 height 17
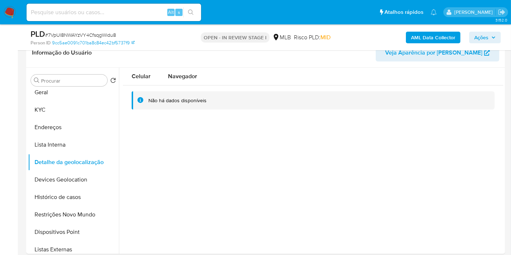
type button "1"
click at [66, 185] on button "Devices Geolocation" at bounding box center [70, 179] width 85 height 17
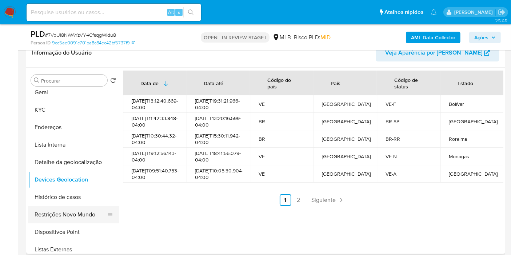
click at [65, 213] on button "Restrições Novo Mundo" at bounding box center [70, 214] width 85 height 17
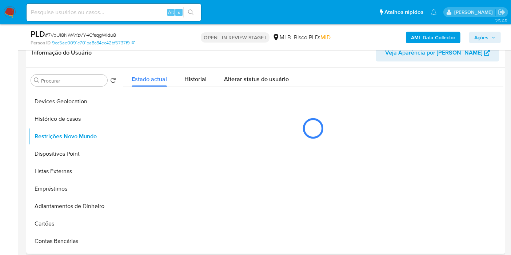
scroll to position [121, 0]
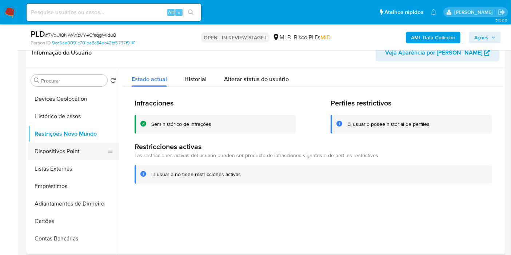
click at [78, 152] on button "Dispositivos Point" at bounding box center [70, 151] width 85 height 17
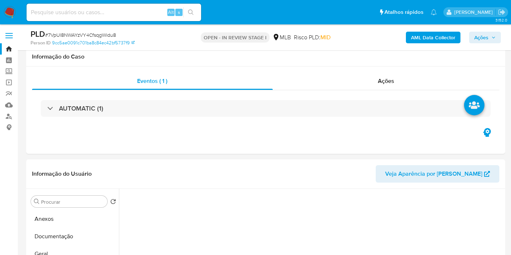
select select "10"
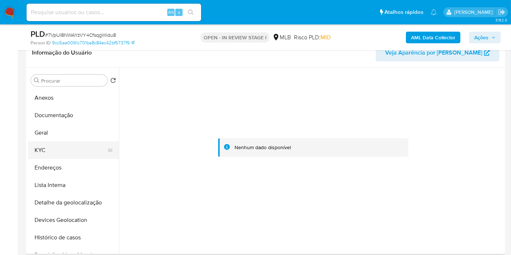
click at [62, 151] on button "KYC" at bounding box center [70, 150] width 85 height 17
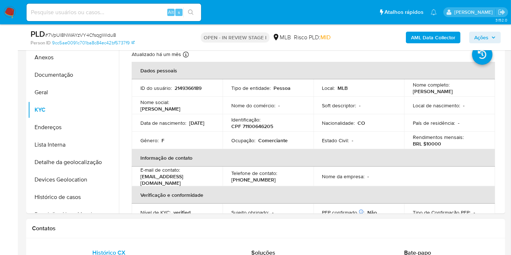
scroll to position [121, 0]
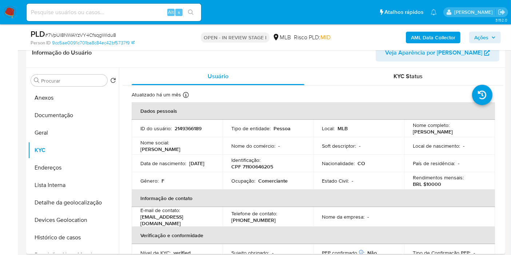
click at [419, 130] on p "[PERSON_NAME]" at bounding box center [433, 131] width 40 height 7
click at [434, 134] on p "[PERSON_NAME]" at bounding box center [433, 131] width 40 height 7
click at [474, 130] on div "Nome completo : [PERSON_NAME]" at bounding box center [449, 128] width 73 height 13
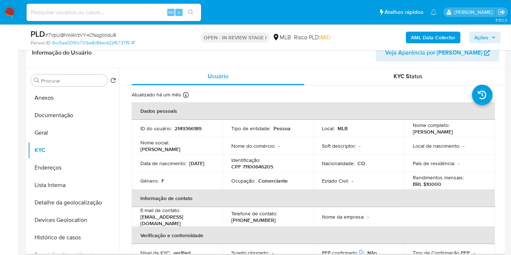
drag, startPoint x: 471, startPoint y: 134, endPoint x: 408, endPoint y: 130, distance: 63.0
click at [408, 130] on td "Nome completo : [PERSON_NAME]" at bounding box center [449, 128] width 91 height 17
copy p "[PERSON_NAME]"
click at [60, 164] on button "Endereços" at bounding box center [70, 167] width 85 height 17
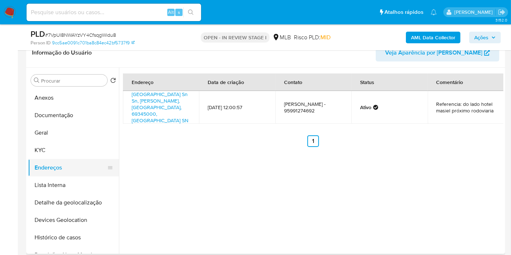
click at [70, 159] on button "Endereços" at bounding box center [70, 167] width 85 height 17
click at [65, 149] on button "KYC" at bounding box center [70, 150] width 85 height 17
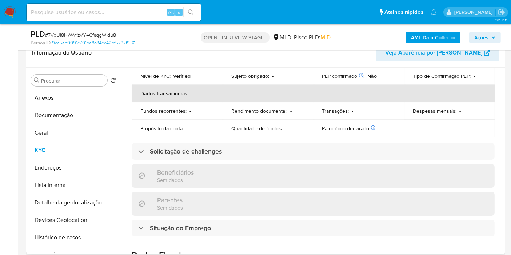
scroll to position [14, 0]
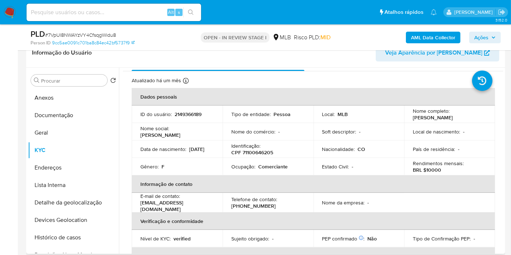
click at [262, 153] on p "CPF 71100646205" at bounding box center [252, 152] width 42 height 7
copy p "71100646205"
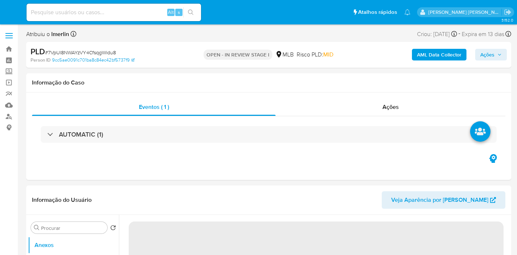
select select "10"
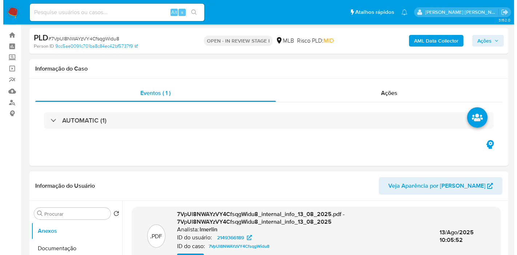
scroll to position [121, 0]
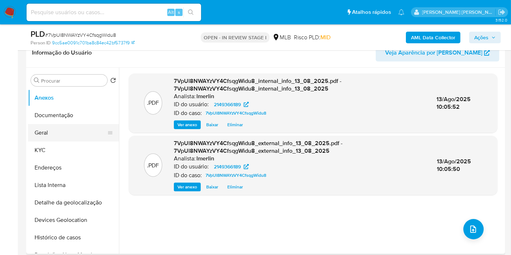
click at [86, 134] on button "Geral" at bounding box center [70, 132] width 85 height 17
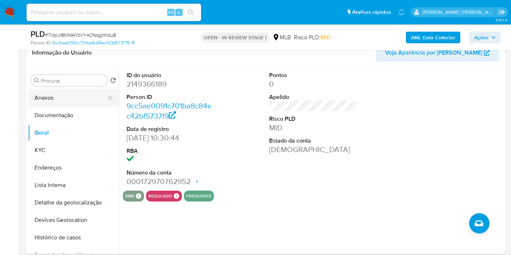
click at [65, 100] on button "Anexos" at bounding box center [70, 97] width 85 height 17
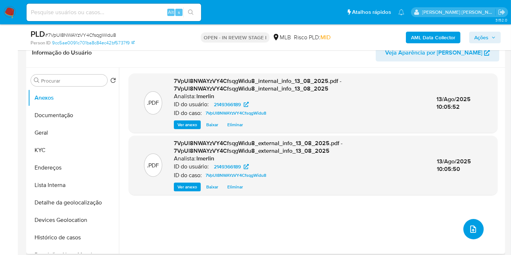
click at [472, 230] on icon "upload-file" at bounding box center [473, 229] width 9 height 9
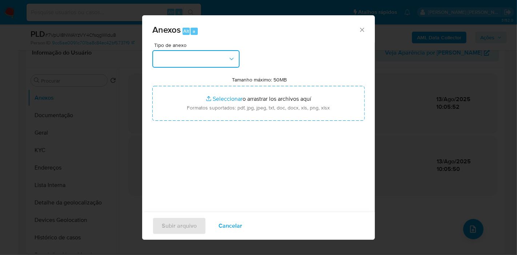
click at [209, 52] on button "button" at bounding box center [195, 58] width 87 height 17
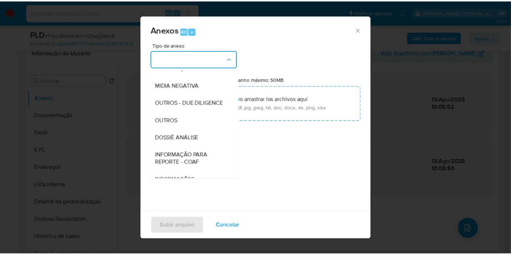
scroll to position [81, 0]
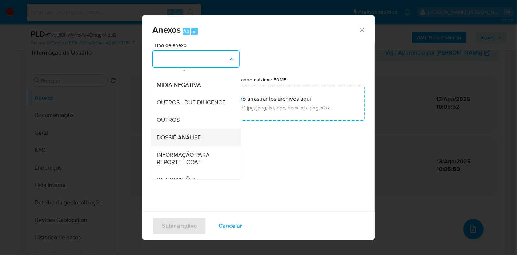
click at [206, 146] on div "DOSSIÊ ANÁLISE" at bounding box center [194, 137] width 74 height 17
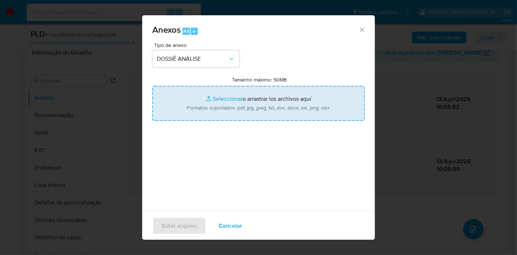
click at [242, 114] on input "Tamanho máximo: 50MB Seleccionar archivos" at bounding box center [258, 103] width 212 height 35
type input "C:\fakepath\SAR - XXX - CPF 71100646205 - ELBA LILIA SANDOVAL GOMEZ.pdf"
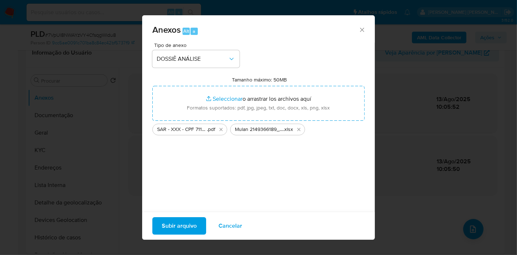
click at [248, 151] on div "Tipo de anexo DOSSIÊ ANÁLISE Tamanho máximo: 50MB Seleccionar archivos Seleccio…" at bounding box center [258, 129] width 212 height 172
click at [181, 224] on span "Subir arquivo" at bounding box center [179, 226] width 35 height 16
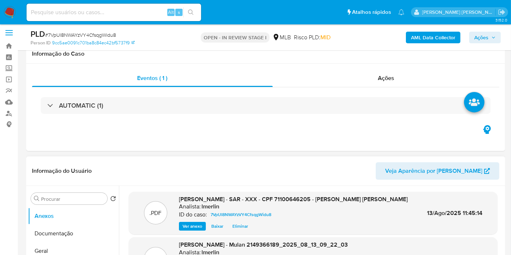
scroll to position [0, 0]
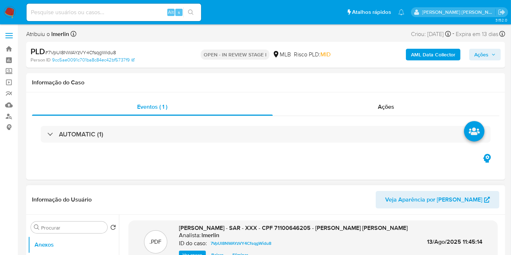
click at [415, 99] on div "Ações" at bounding box center [386, 106] width 227 height 17
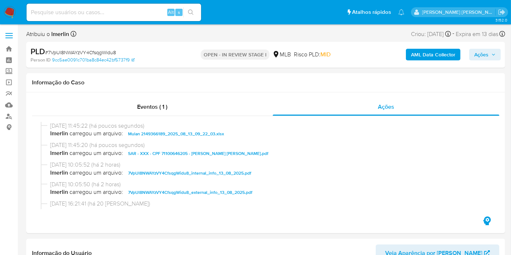
click at [480, 54] on span "Ações" at bounding box center [481, 55] width 14 height 12
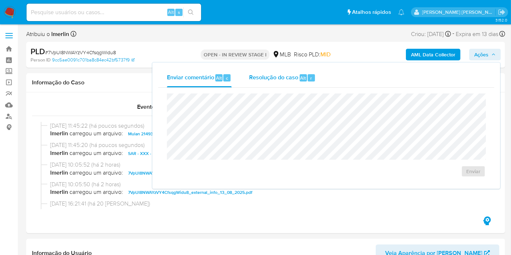
click at [302, 77] on span "Alt" at bounding box center [304, 78] width 6 height 7
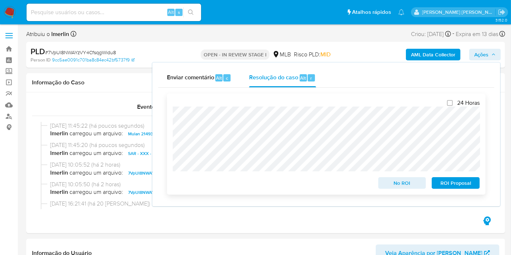
click at [473, 187] on span "ROI Proposal" at bounding box center [456, 183] width 38 height 10
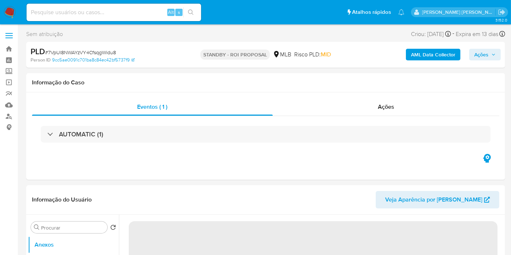
select select "10"
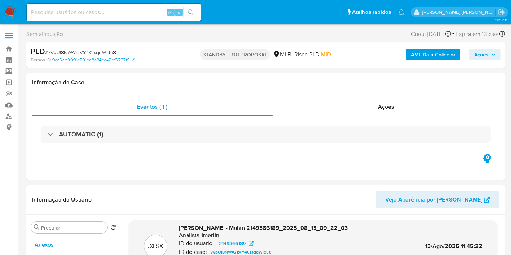
click at [4, 13] on img at bounding box center [10, 12] width 12 height 12
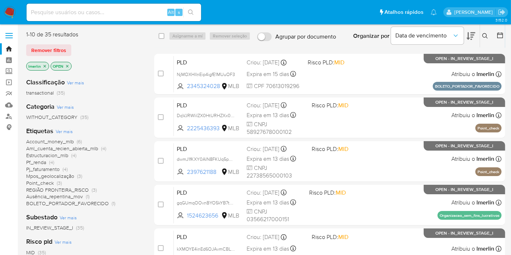
click at [85, 67] on div "lmerlin OPEN" at bounding box center [84, 67] width 116 height 10
click at [45, 66] on icon "close-filter" at bounding box center [45, 66] width 4 height 4
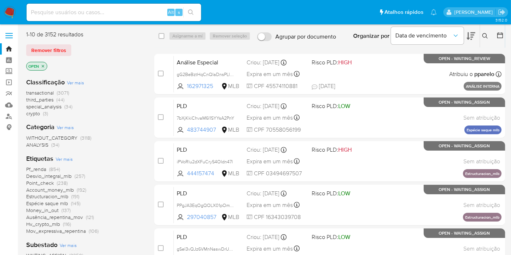
click at [137, 13] on input at bounding box center [114, 12] width 175 height 9
paste input "pQW1ELLV52bLsXD43KpxFFTf"
type input "pQW1ELLV52bLsXD43KpxFFTf"
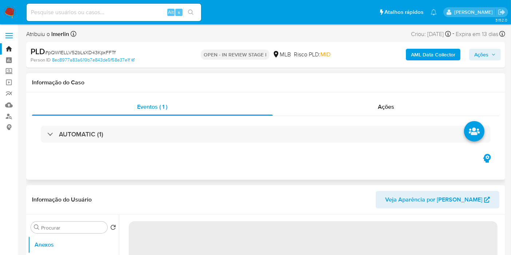
select select "10"
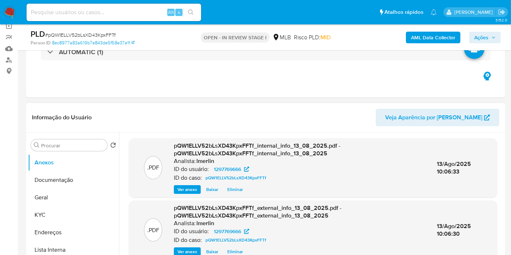
scroll to position [121, 0]
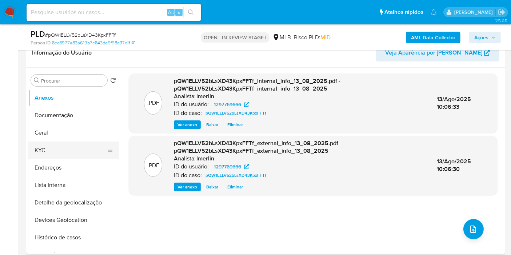
click at [66, 150] on button "KYC" at bounding box center [70, 150] width 85 height 17
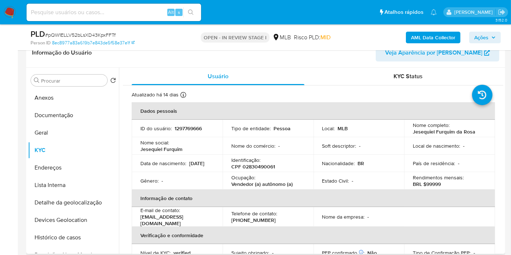
click at [262, 172] on td "Ocupação : Vendedor (a) autônomo (a)" at bounding box center [268, 180] width 91 height 17
click at [264, 166] on p "CPF 02830490061" at bounding box center [253, 166] width 44 height 7
copy p "02830490061"
drag, startPoint x: 231, startPoint y: 183, endPoint x: 299, endPoint y: 183, distance: 67.7
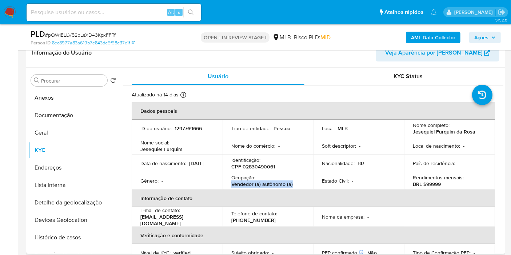
click at [299, 183] on div "Ocupação : Vendedor (a) autônomo (a)" at bounding box center [267, 180] width 73 height 13
copy p "Vendedor (a) autônomo (a)"
